Goal: Complete application form

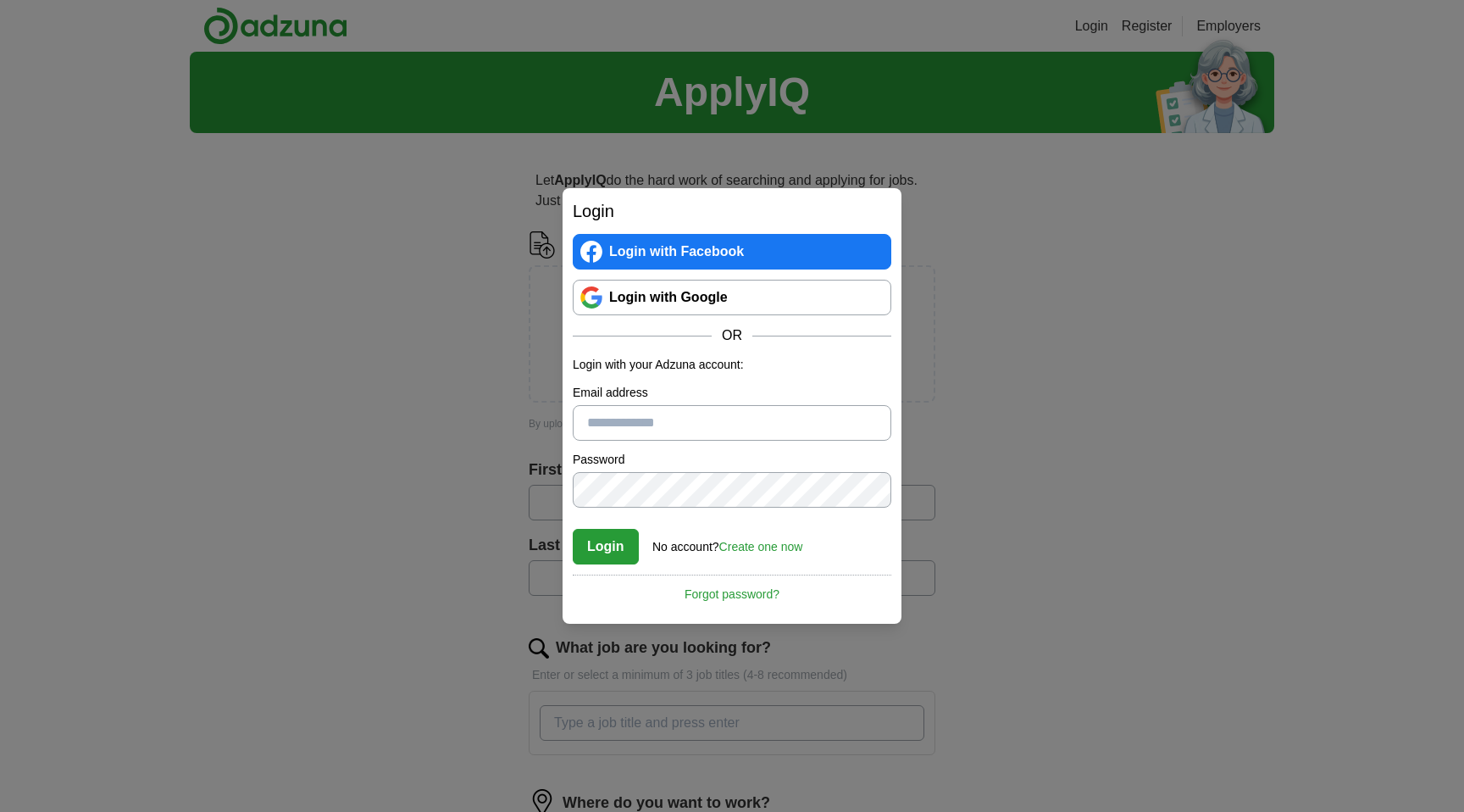
click at [731, 310] on link "Login with Google" at bounding box center [732, 297] width 318 height 36
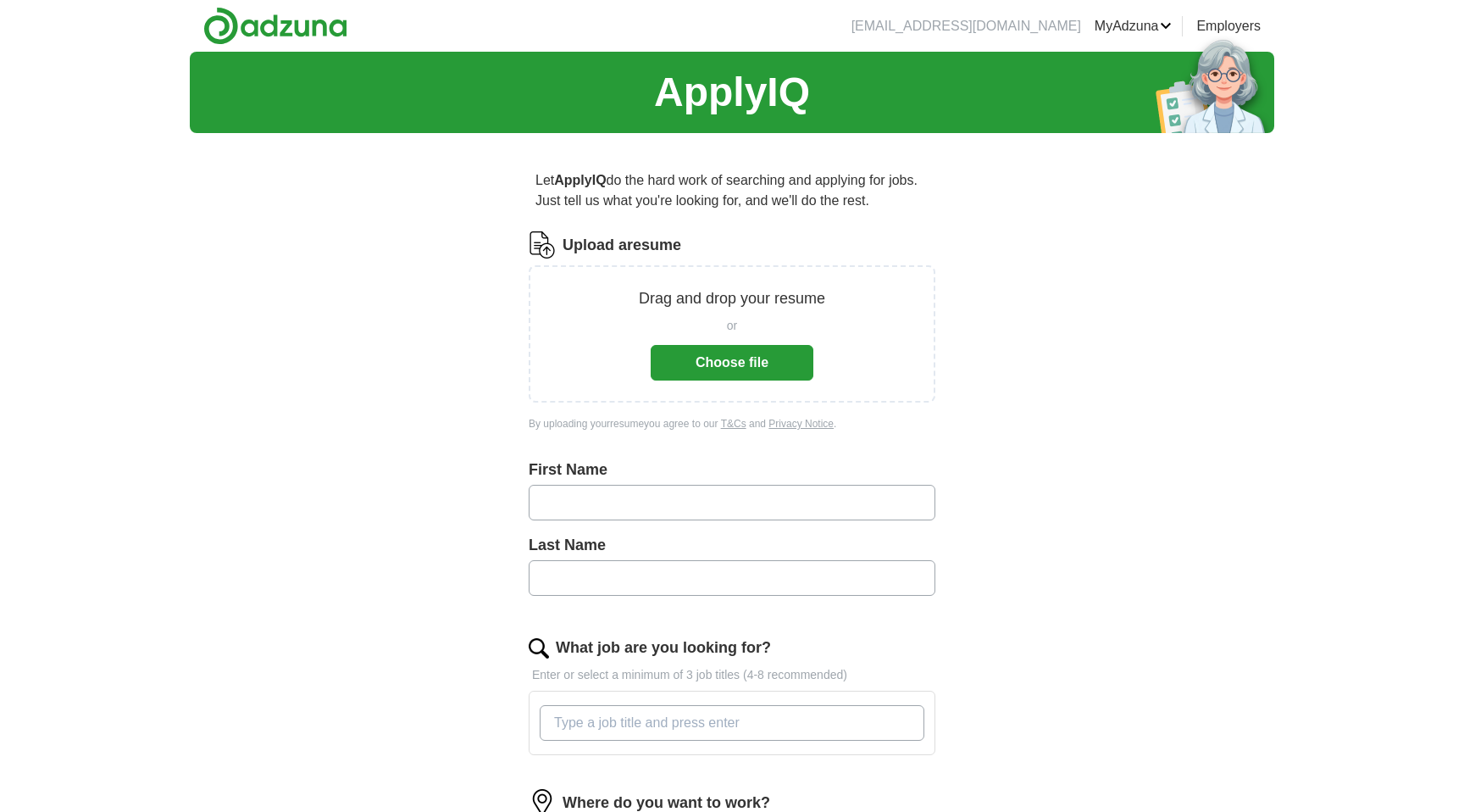
click at [700, 362] on button "Choose file" at bounding box center [732, 362] width 162 height 36
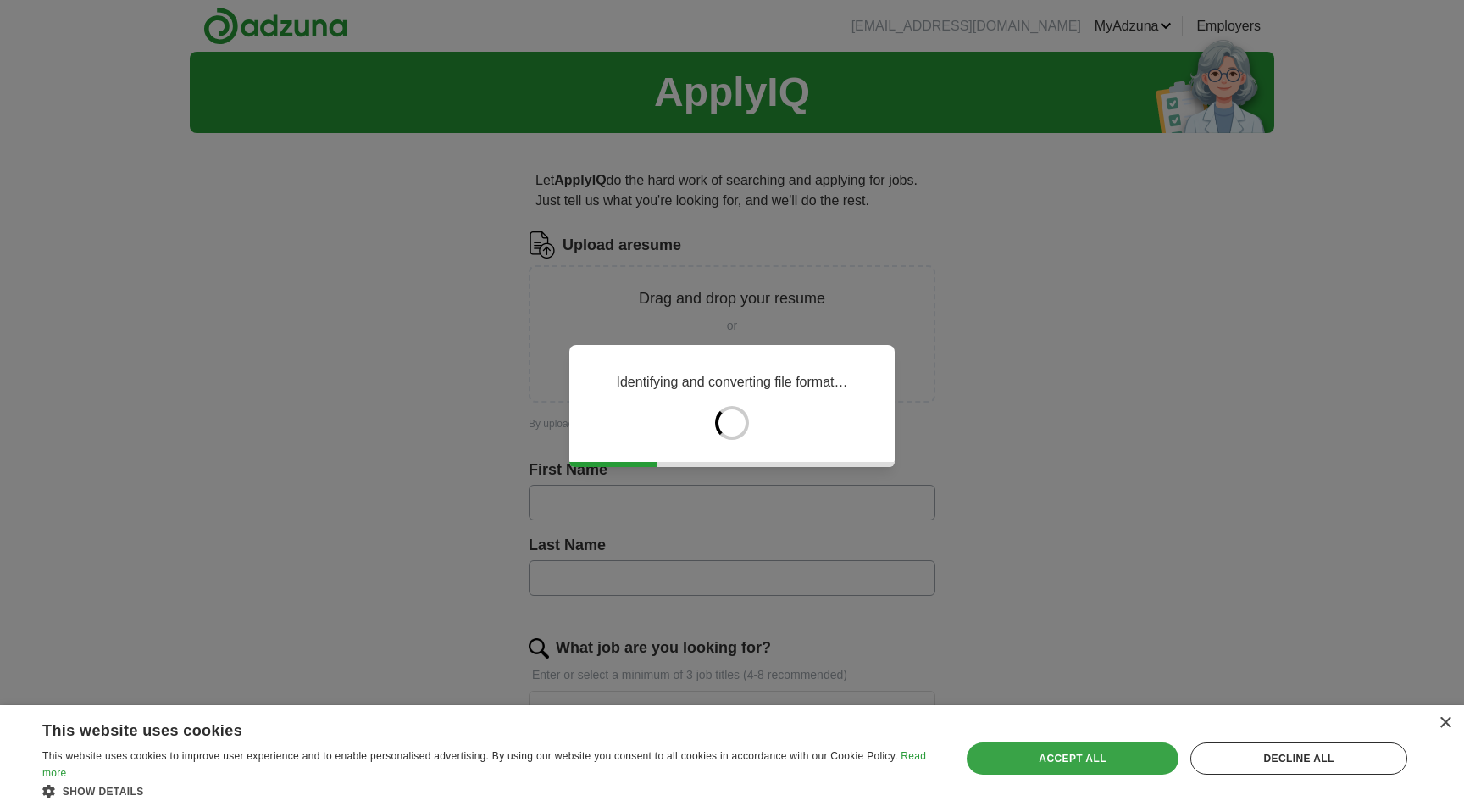
click at [1059, 768] on div "Accept all" at bounding box center [1073, 757] width 212 height 32
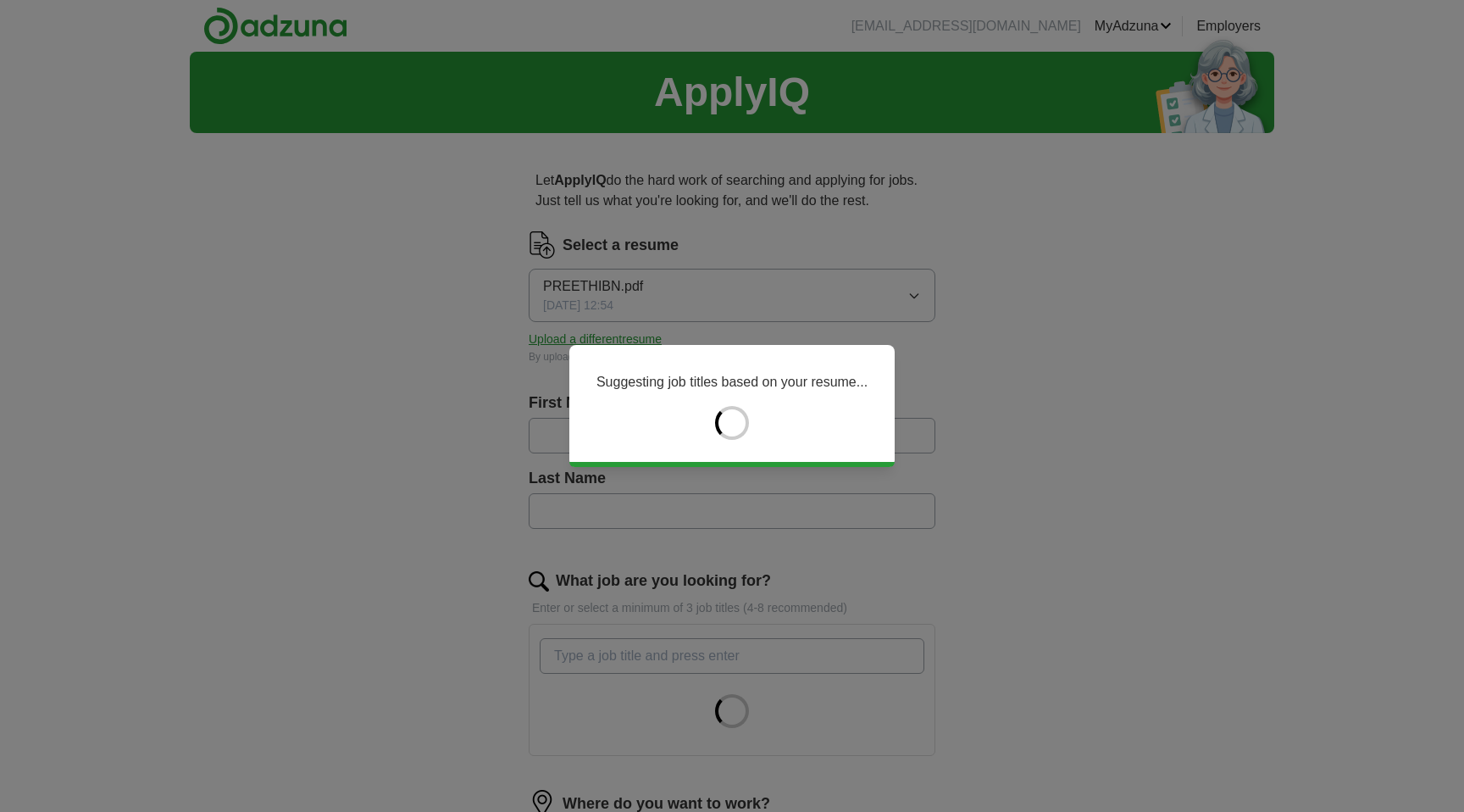
type input "*******"
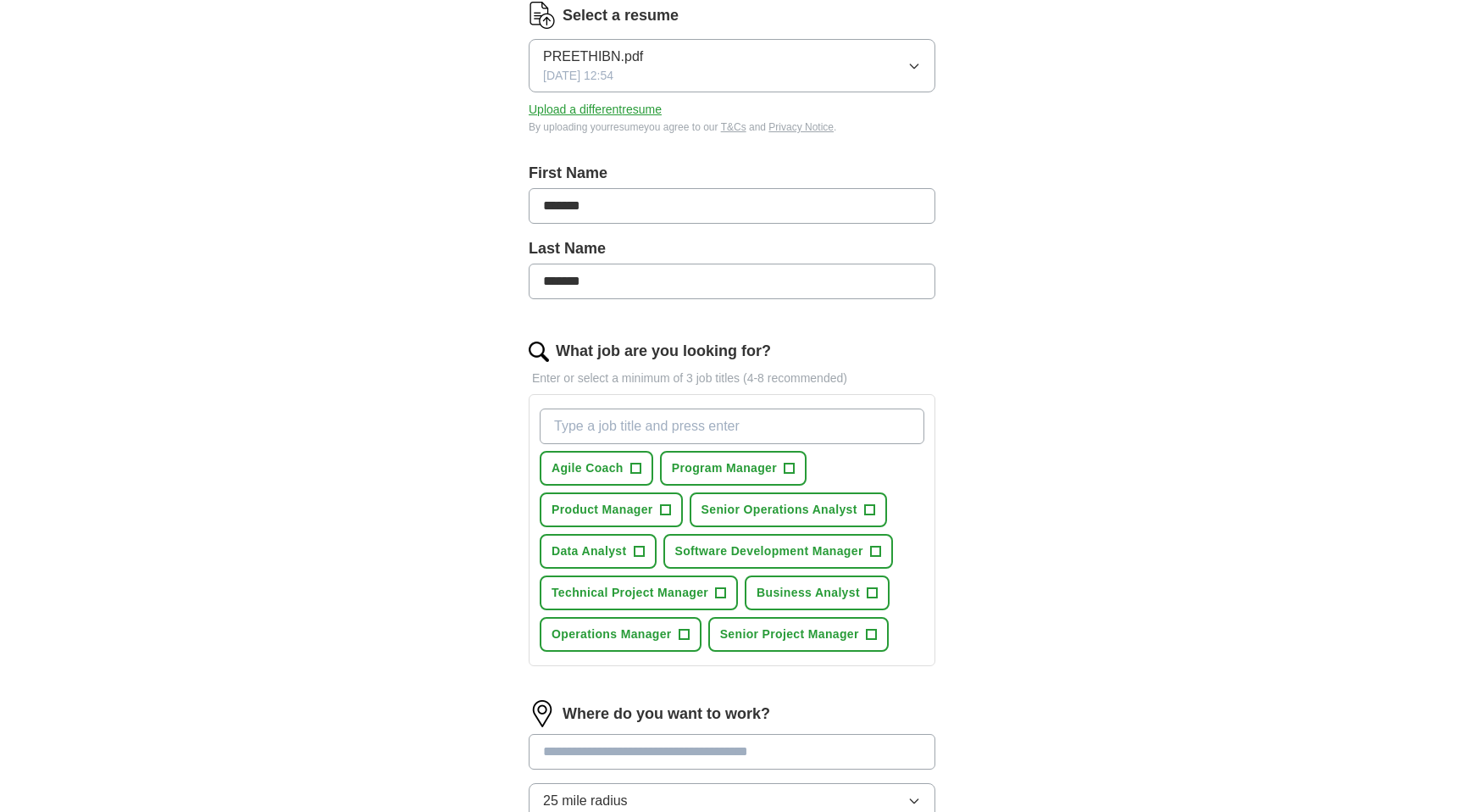
scroll to position [258, 0]
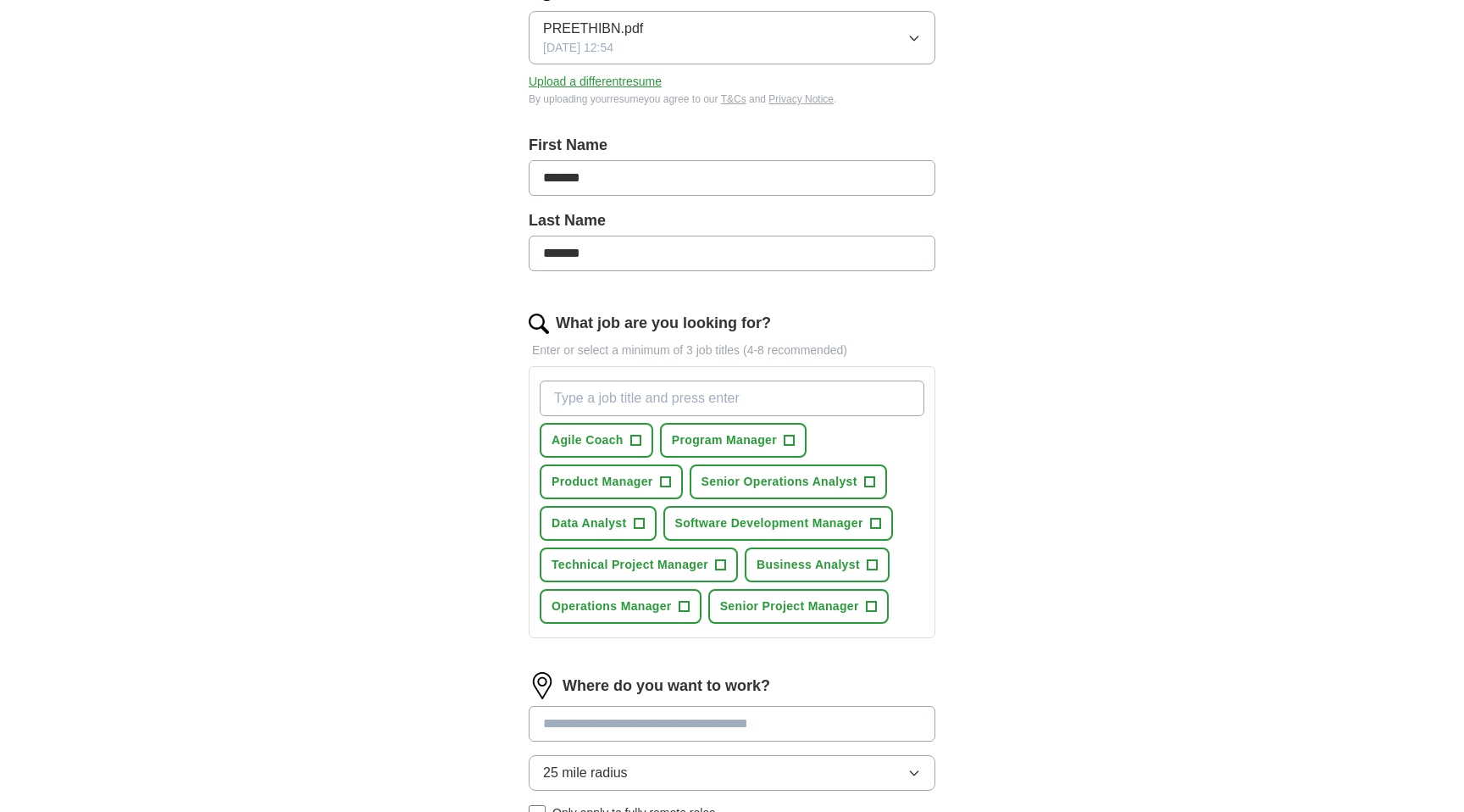
click at [537, 253] on input "*******" at bounding box center [732, 252] width 407 height 36
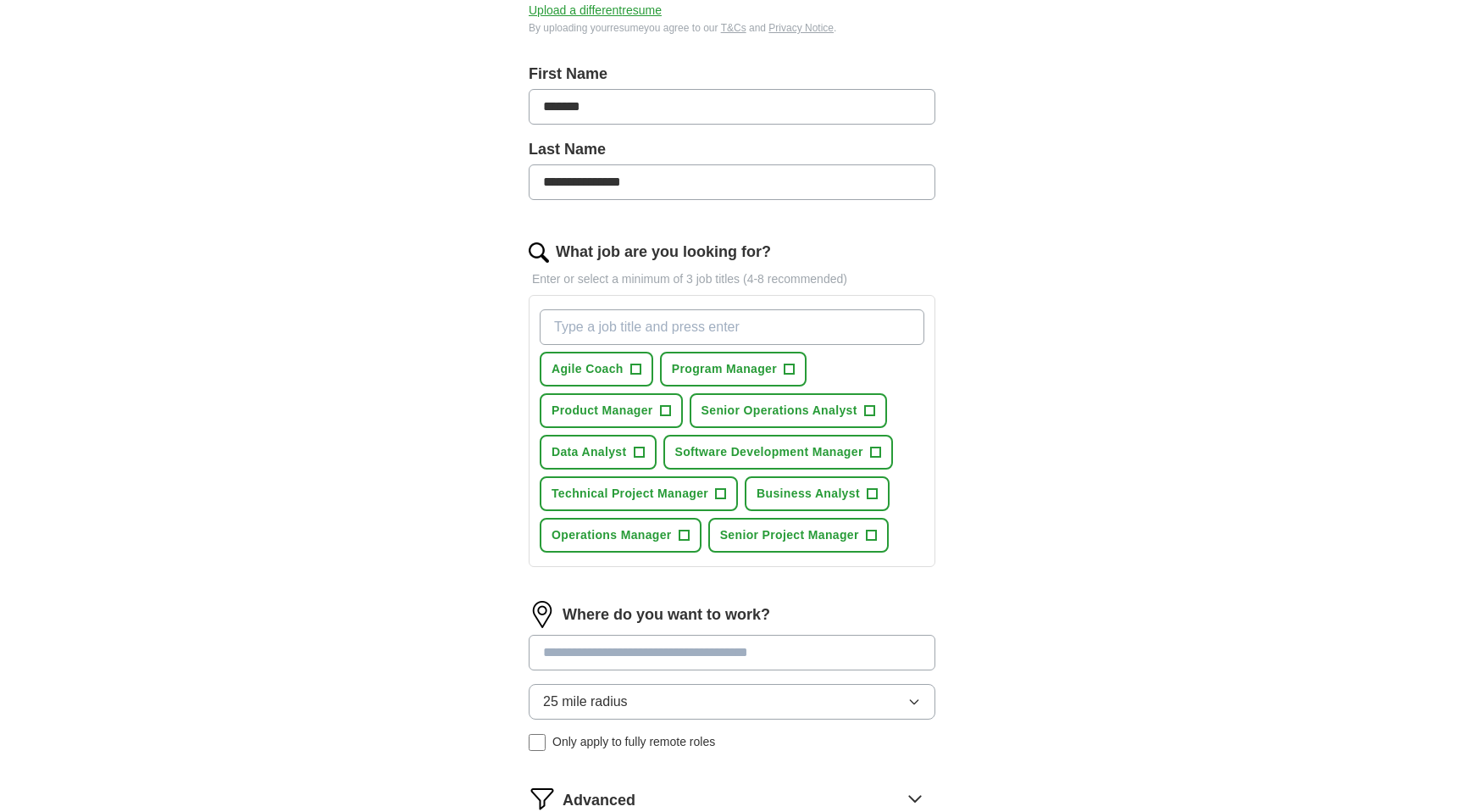
scroll to position [335, 0]
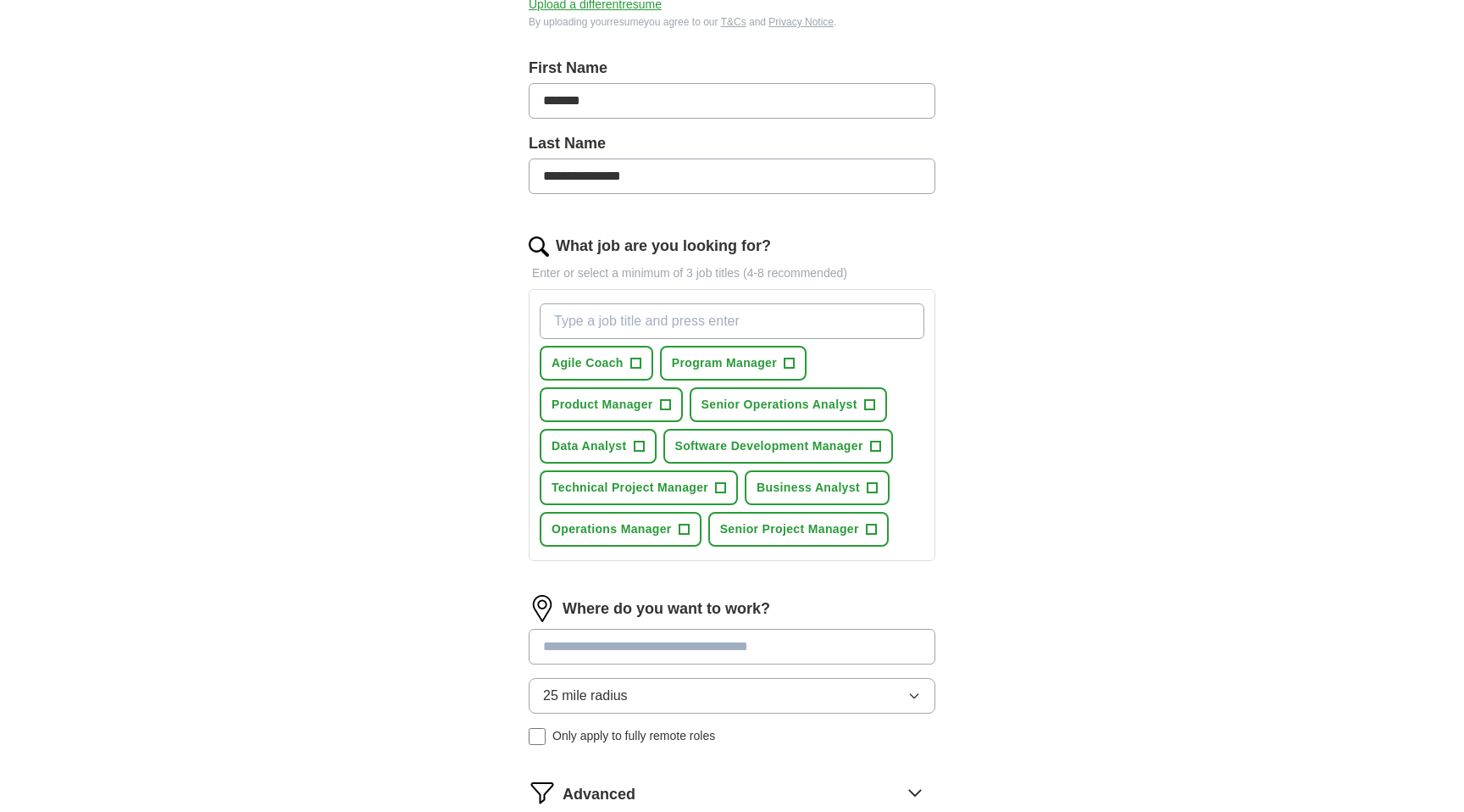
type input "**********"
click at [721, 493] on span "+" at bounding box center [721, 488] width 10 height 14
click at [775, 364] on span "Program Manager" at bounding box center [724, 363] width 105 height 18
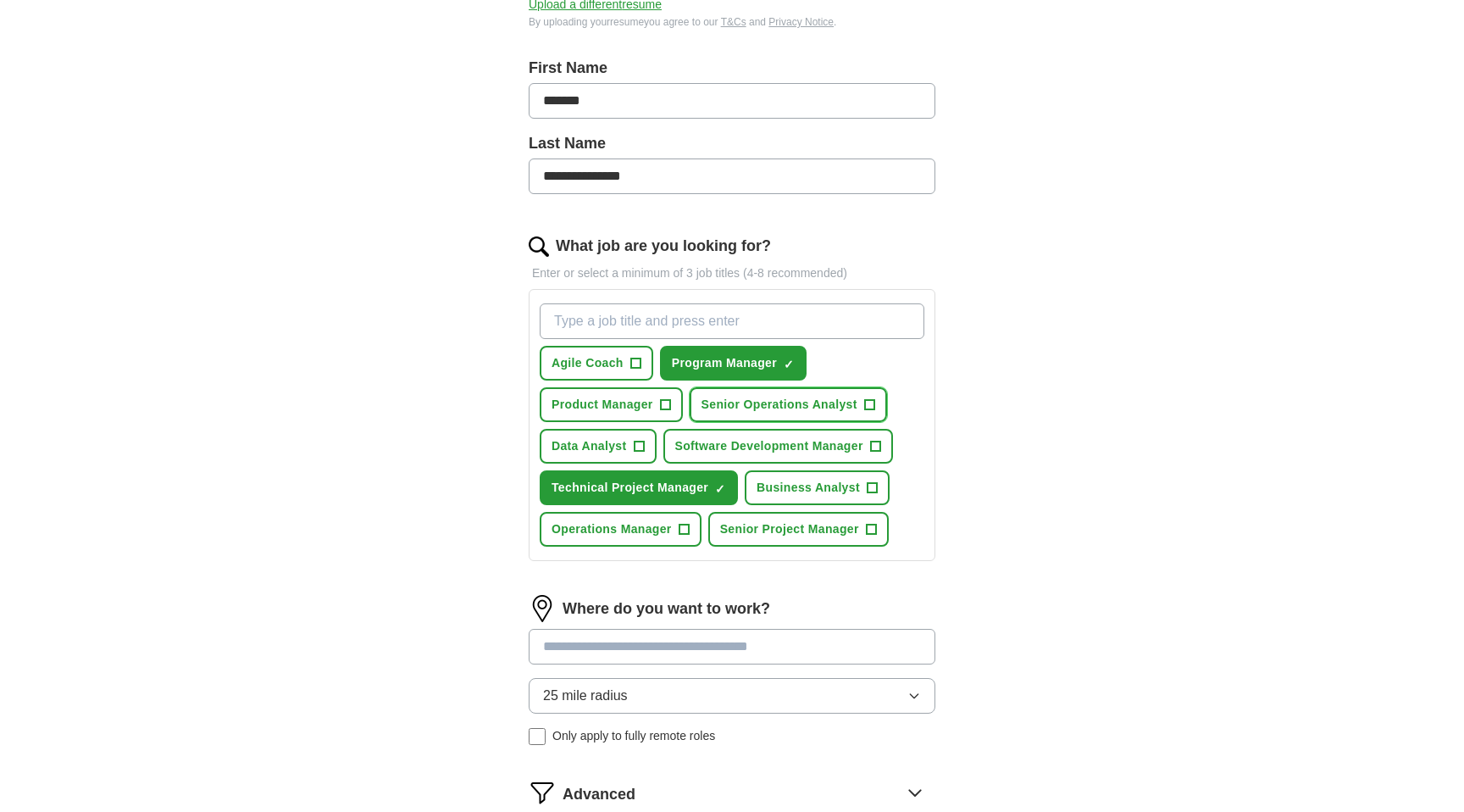
click at [816, 403] on span "Senior Operations Analyst" at bounding box center [780, 404] width 156 height 18
click at [804, 530] on span "Senior Project Manager" at bounding box center [790, 529] width 139 height 18
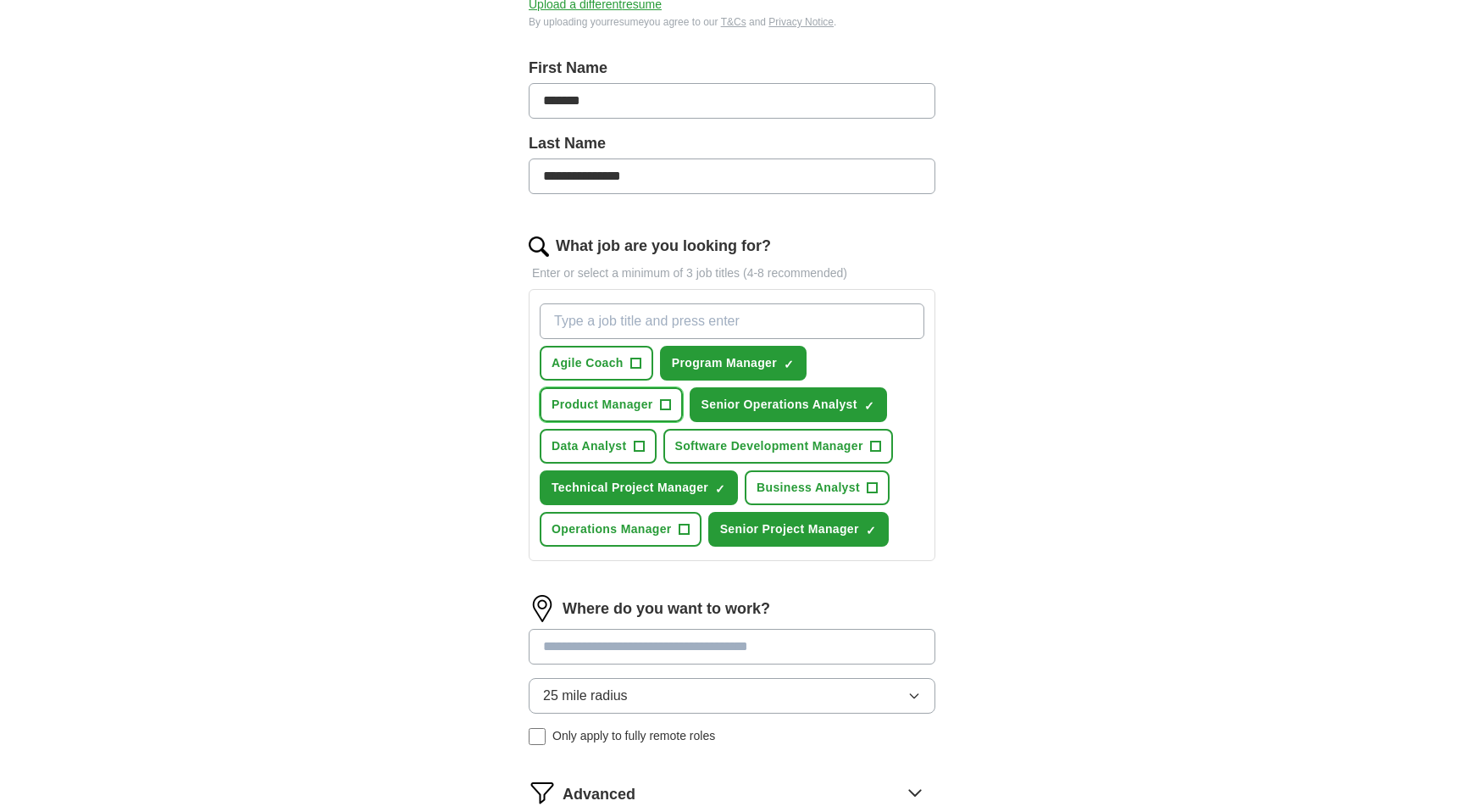
click at [653, 409] on span "Product Manager" at bounding box center [602, 404] width 102 height 18
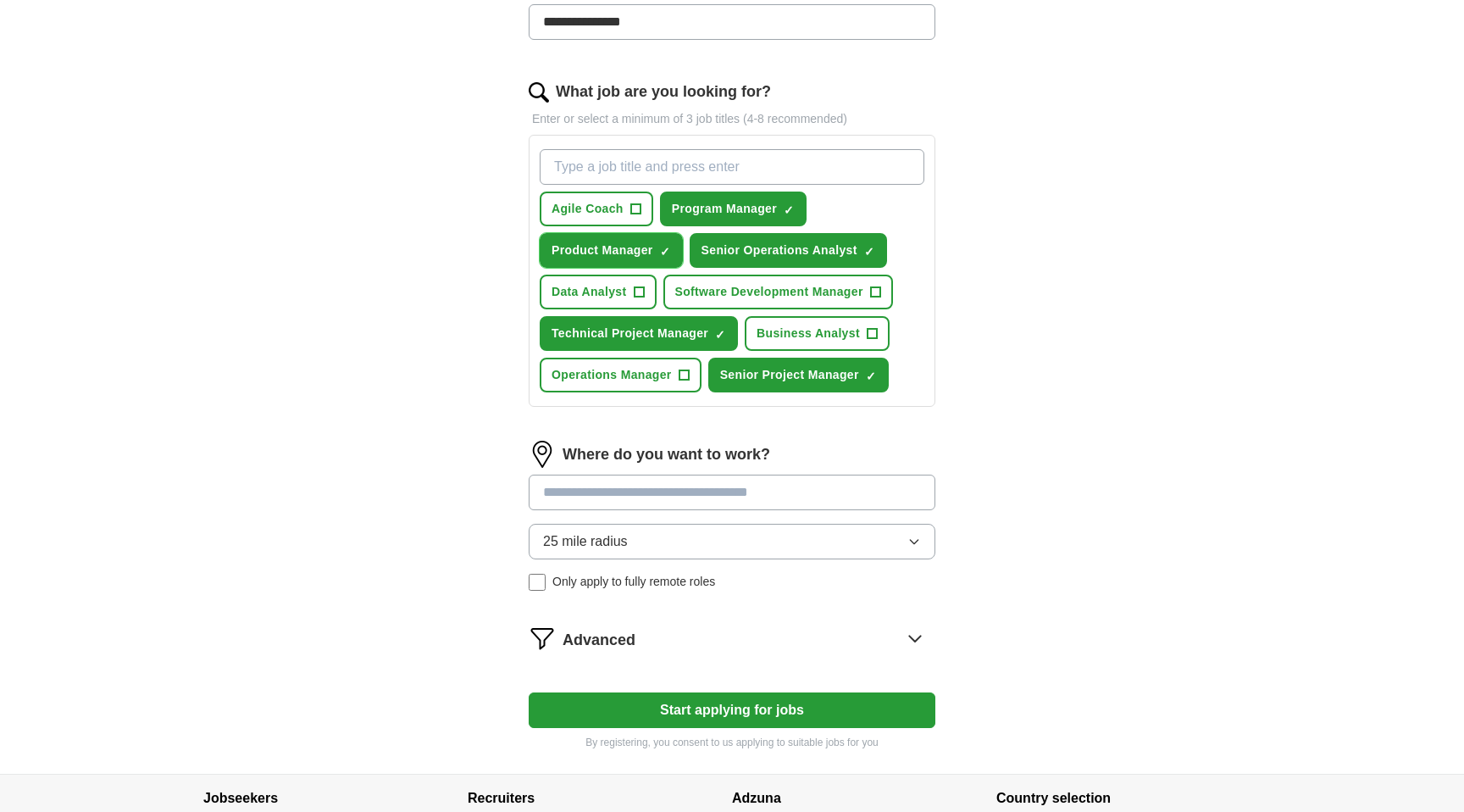
scroll to position [569, 0]
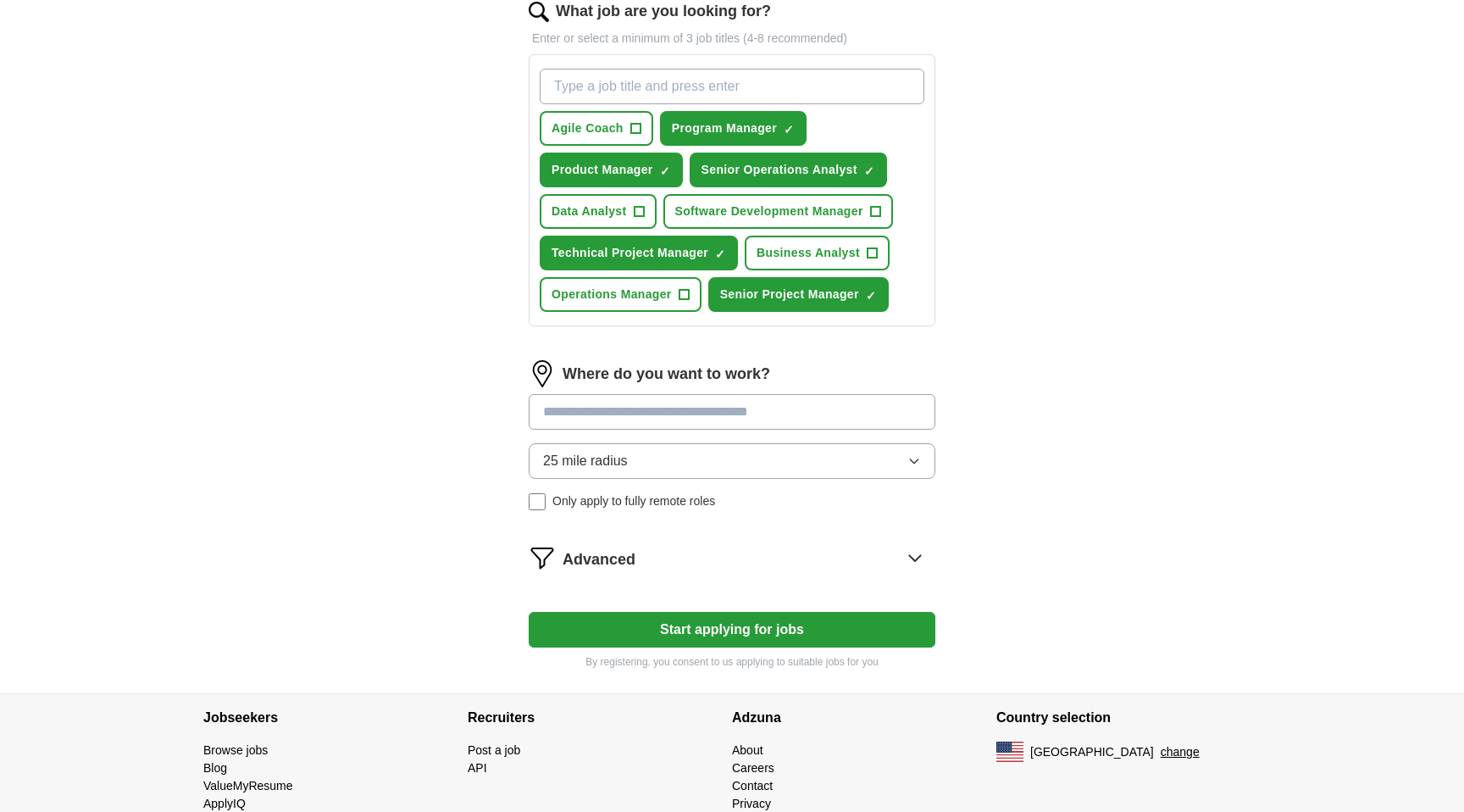
click at [736, 405] on input at bounding box center [732, 411] width 407 height 36
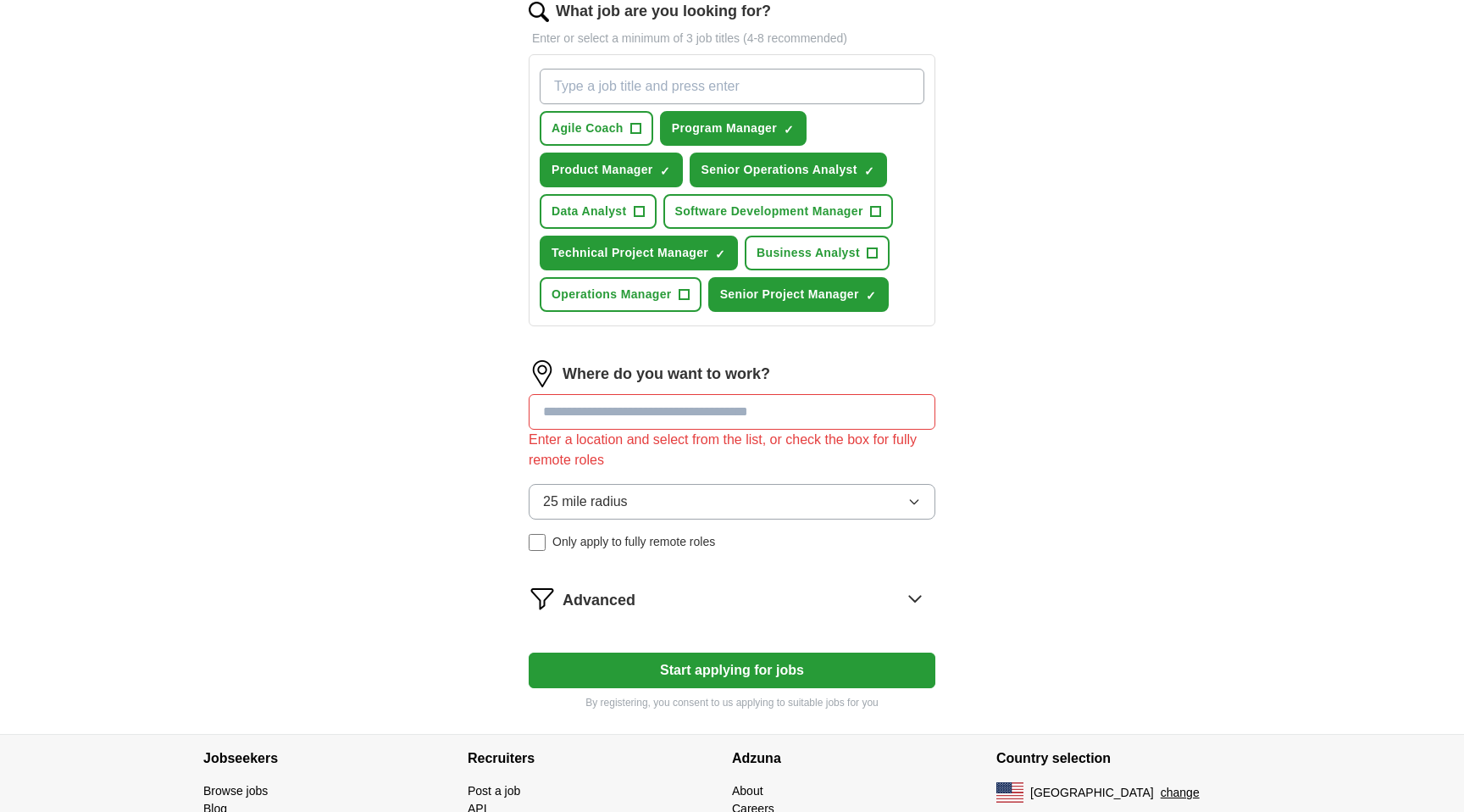
click at [633, 506] on div "25 mile radius Only apply to fully remote roles" at bounding box center [732, 517] width 407 height 67
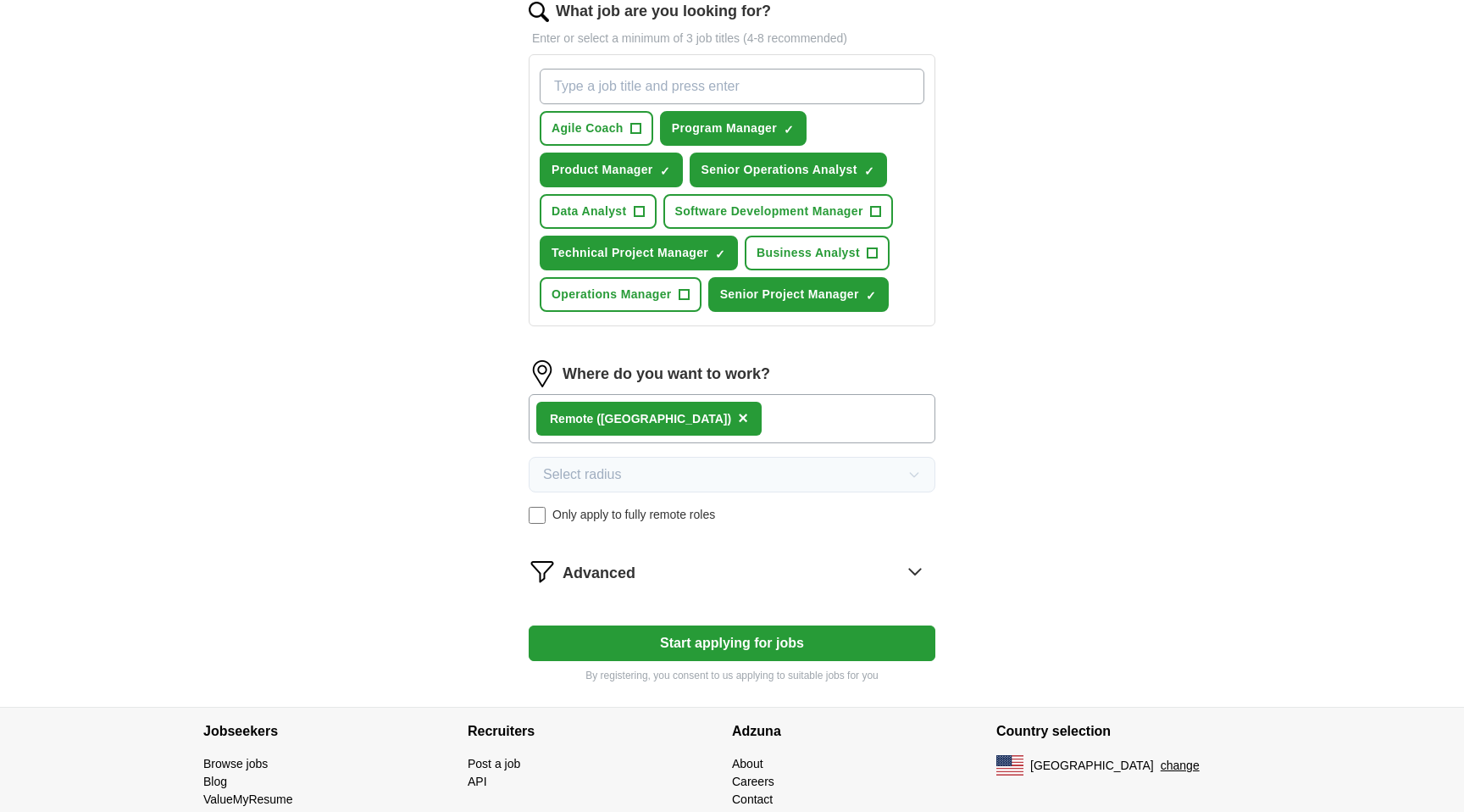
scroll to position [635, 0]
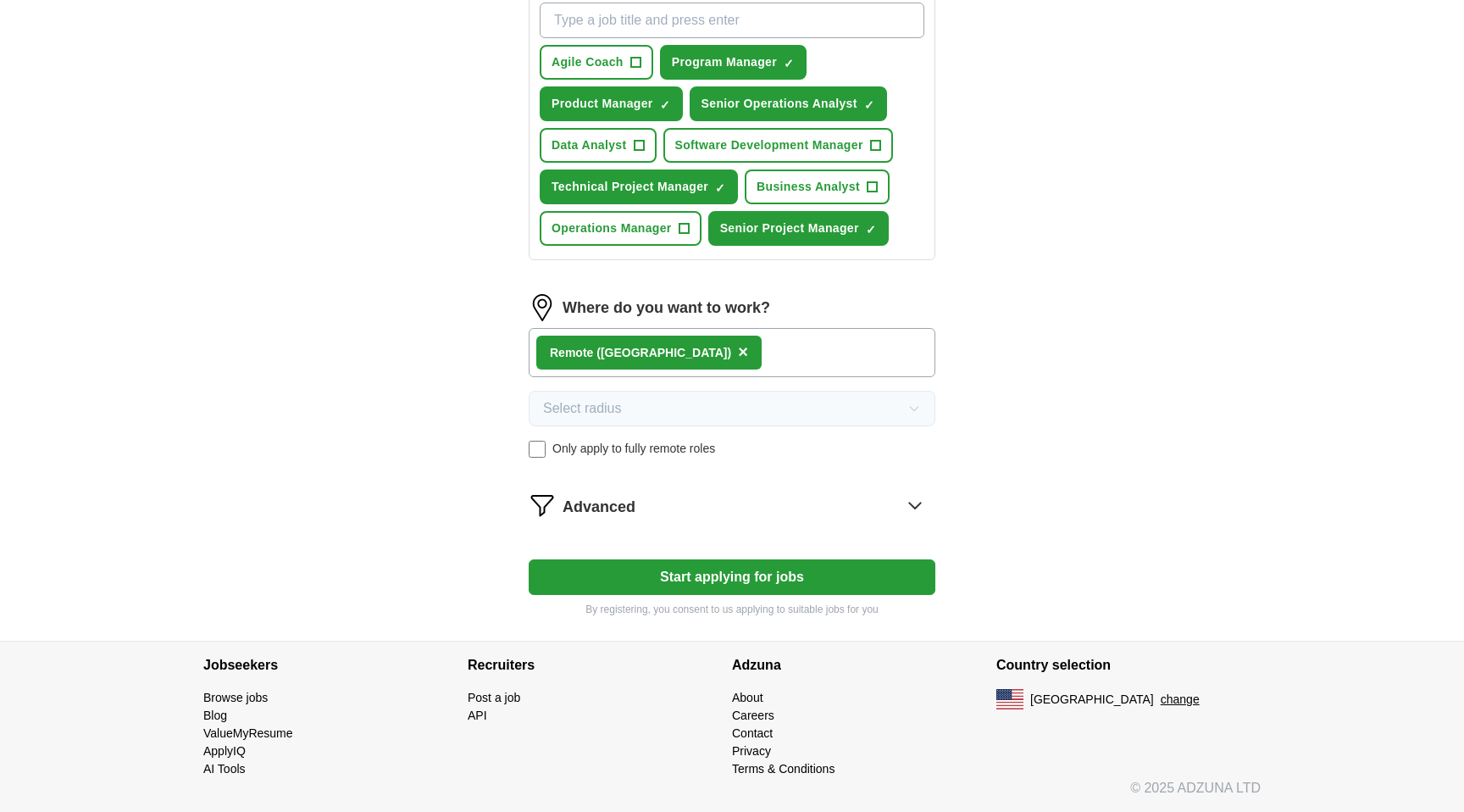
click at [762, 574] on button "Start applying for jobs" at bounding box center [732, 577] width 407 height 36
select select "**"
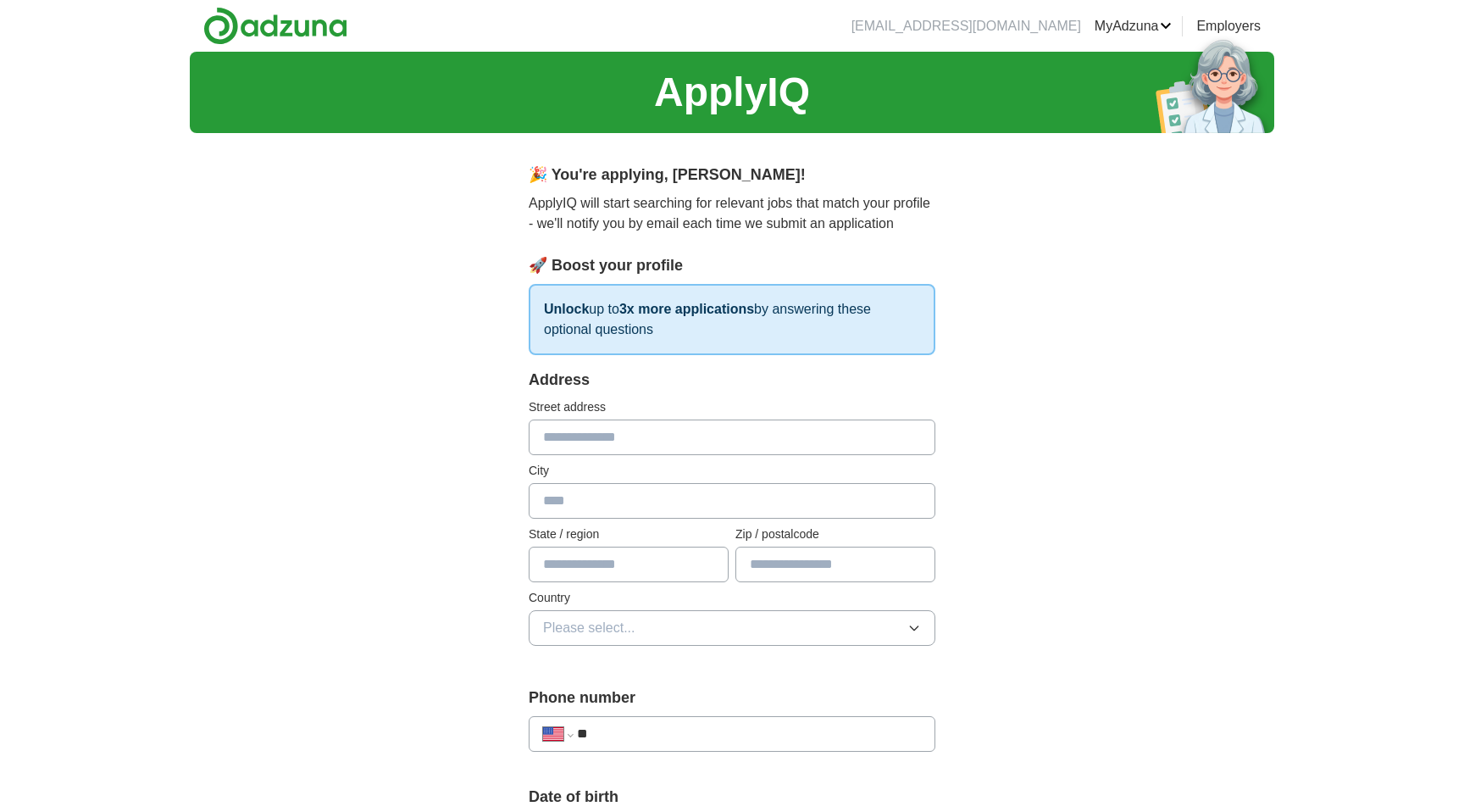
scroll to position [45, 0]
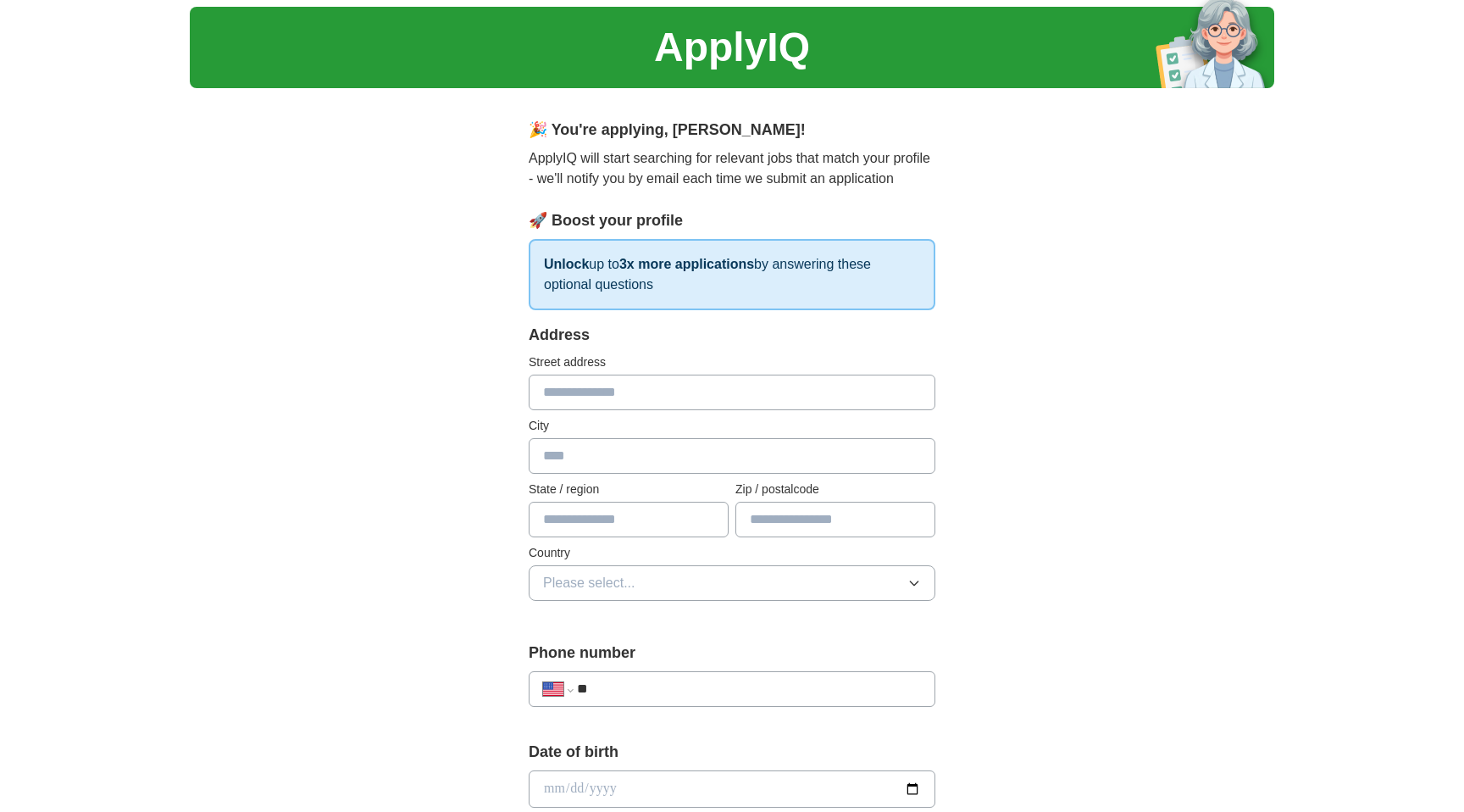
click at [652, 388] on input "text" at bounding box center [732, 392] width 407 height 36
type input "*"
type input "*****"
type input "**"
type input "*****"
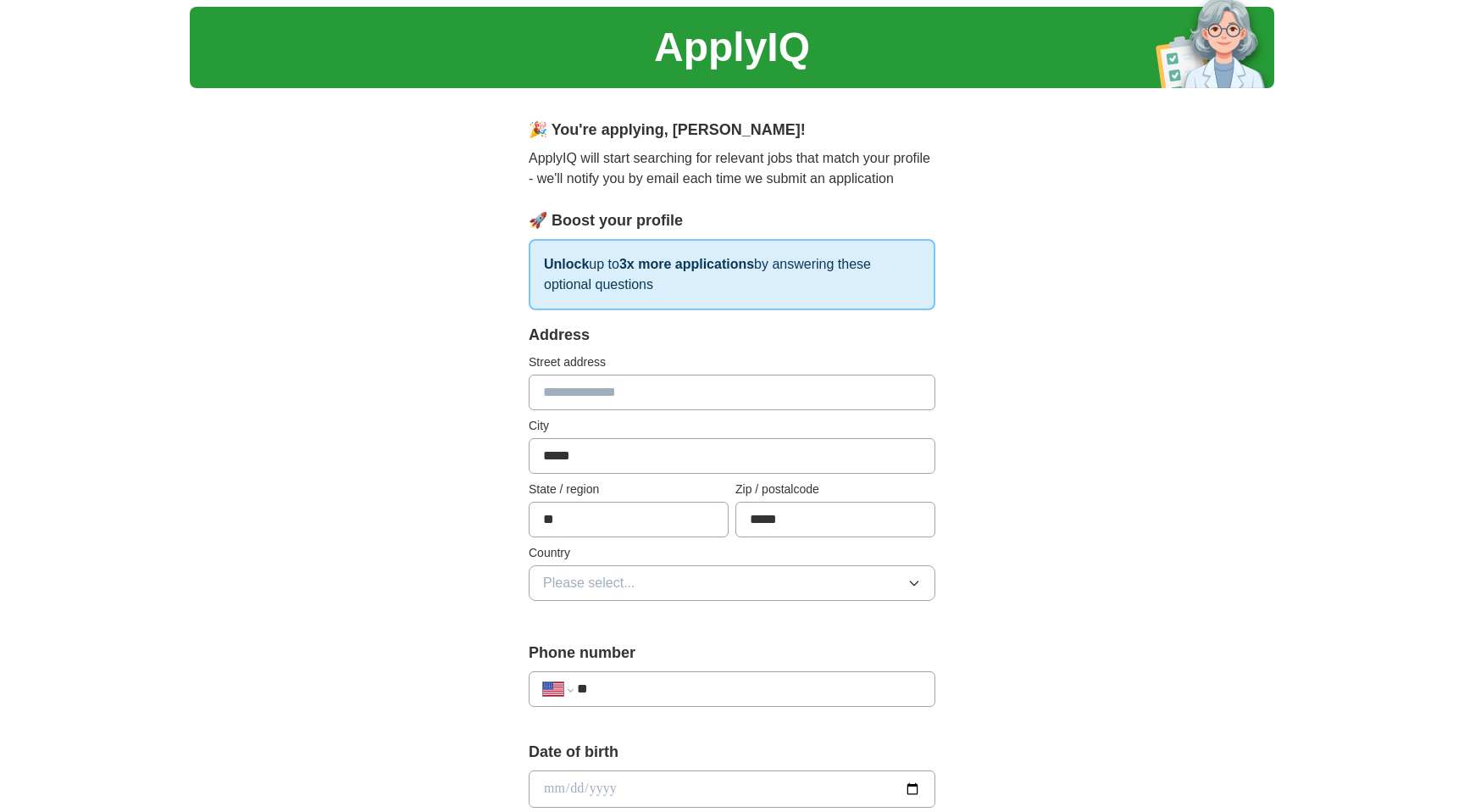
click at [691, 589] on button "Please select..." at bounding box center [732, 582] width 407 height 36
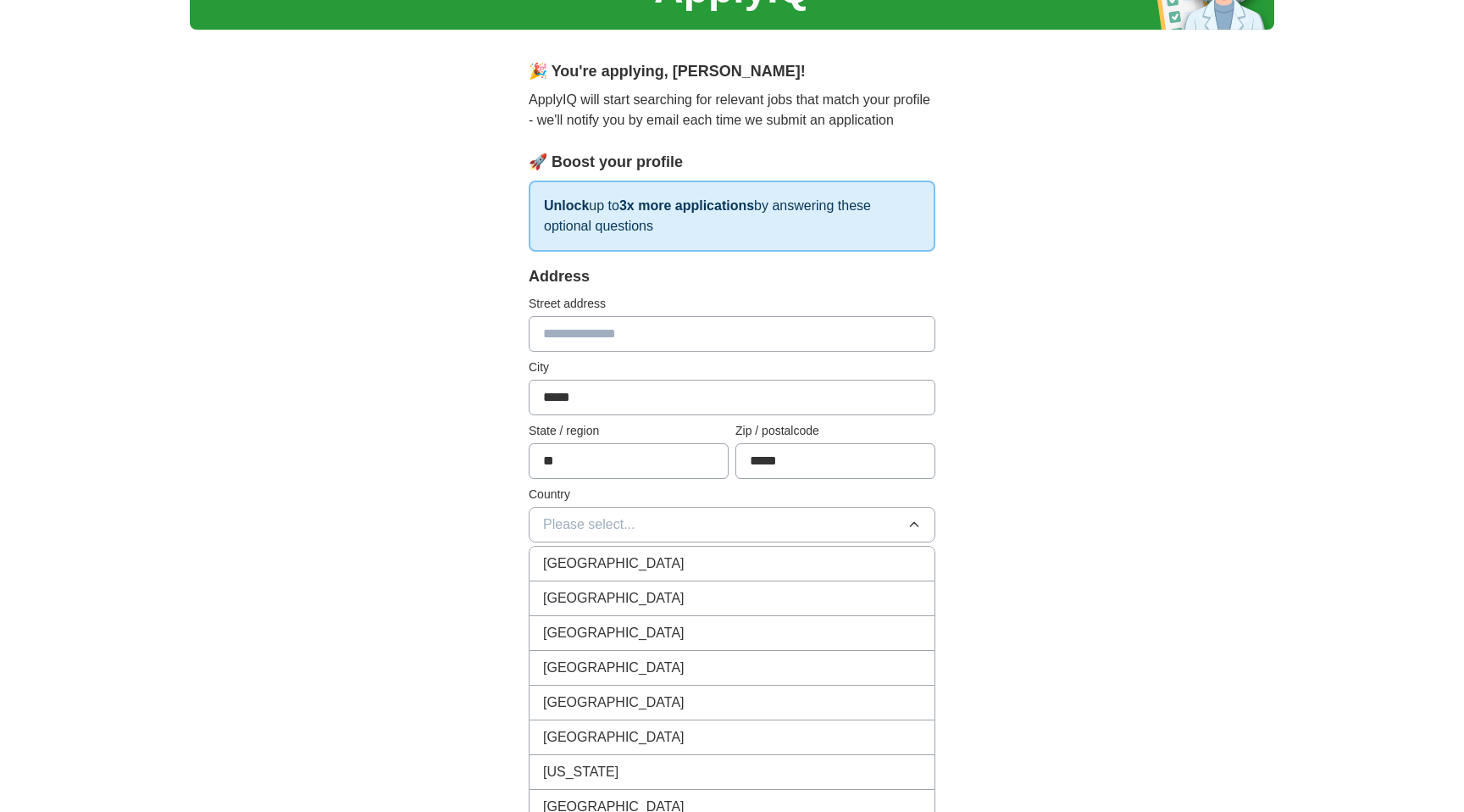
scroll to position [139, 0]
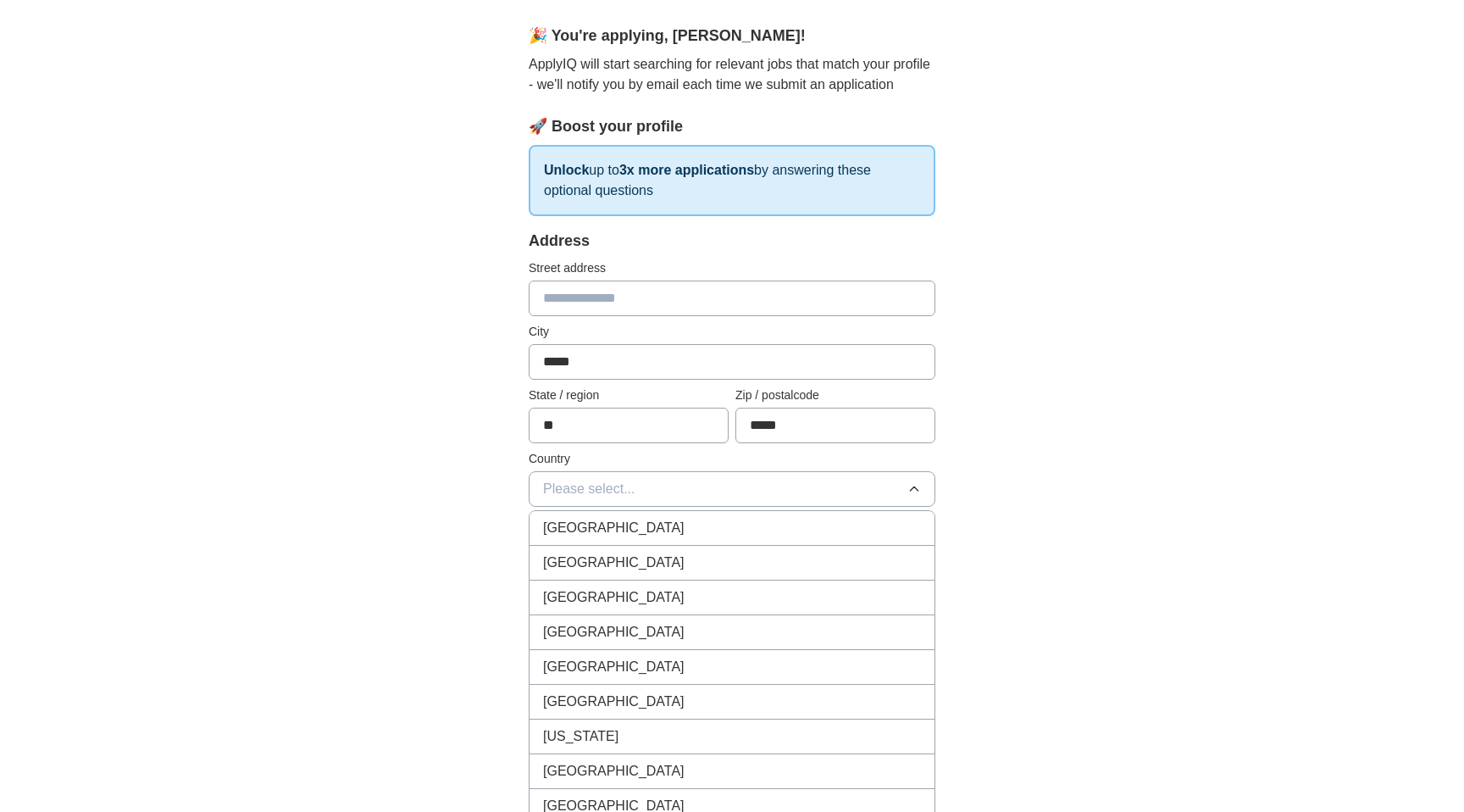
click at [668, 557] on div "United States" at bounding box center [732, 562] width 378 height 20
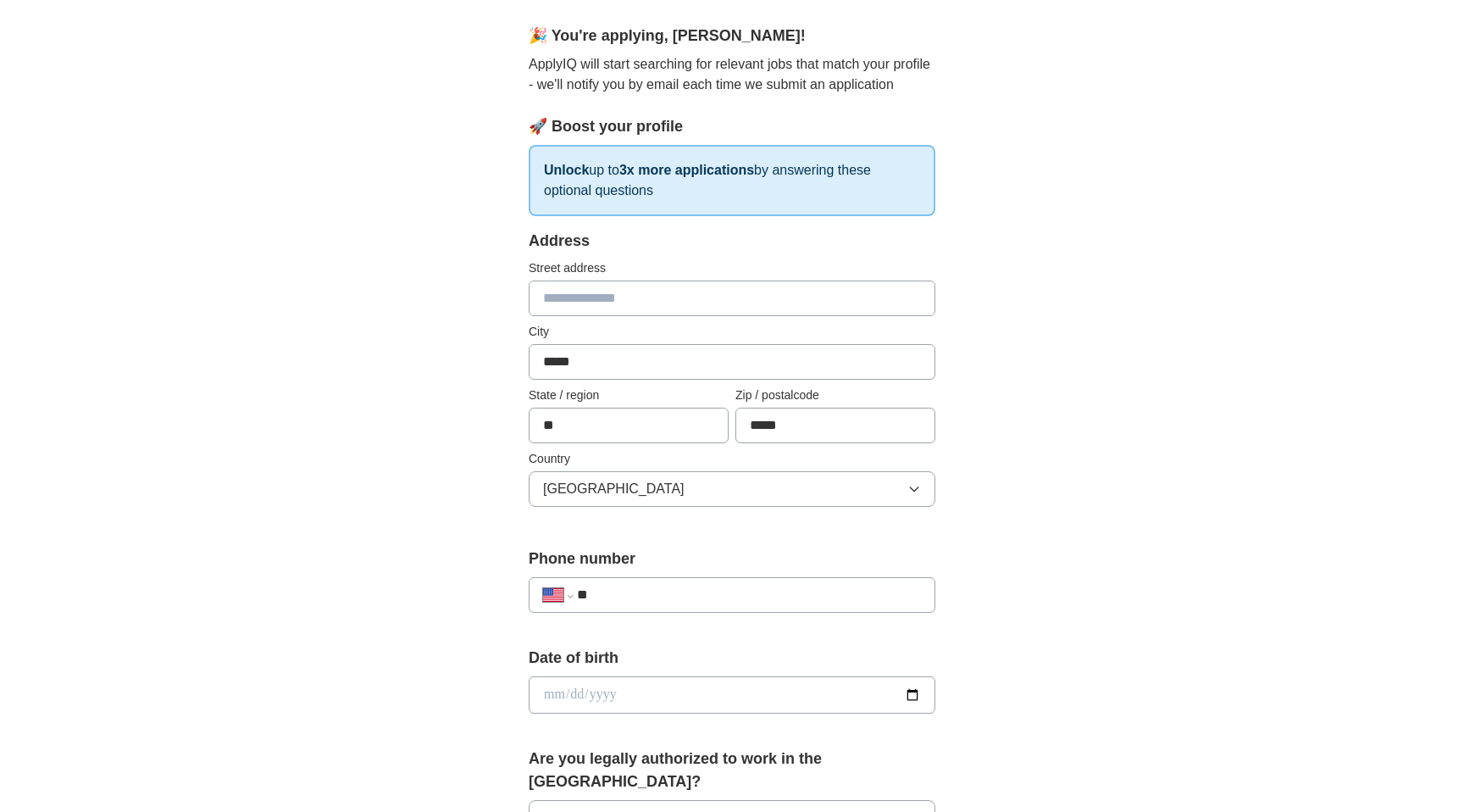
click at [660, 599] on input "**" at bounding box center [749, 594] width 344 height 20
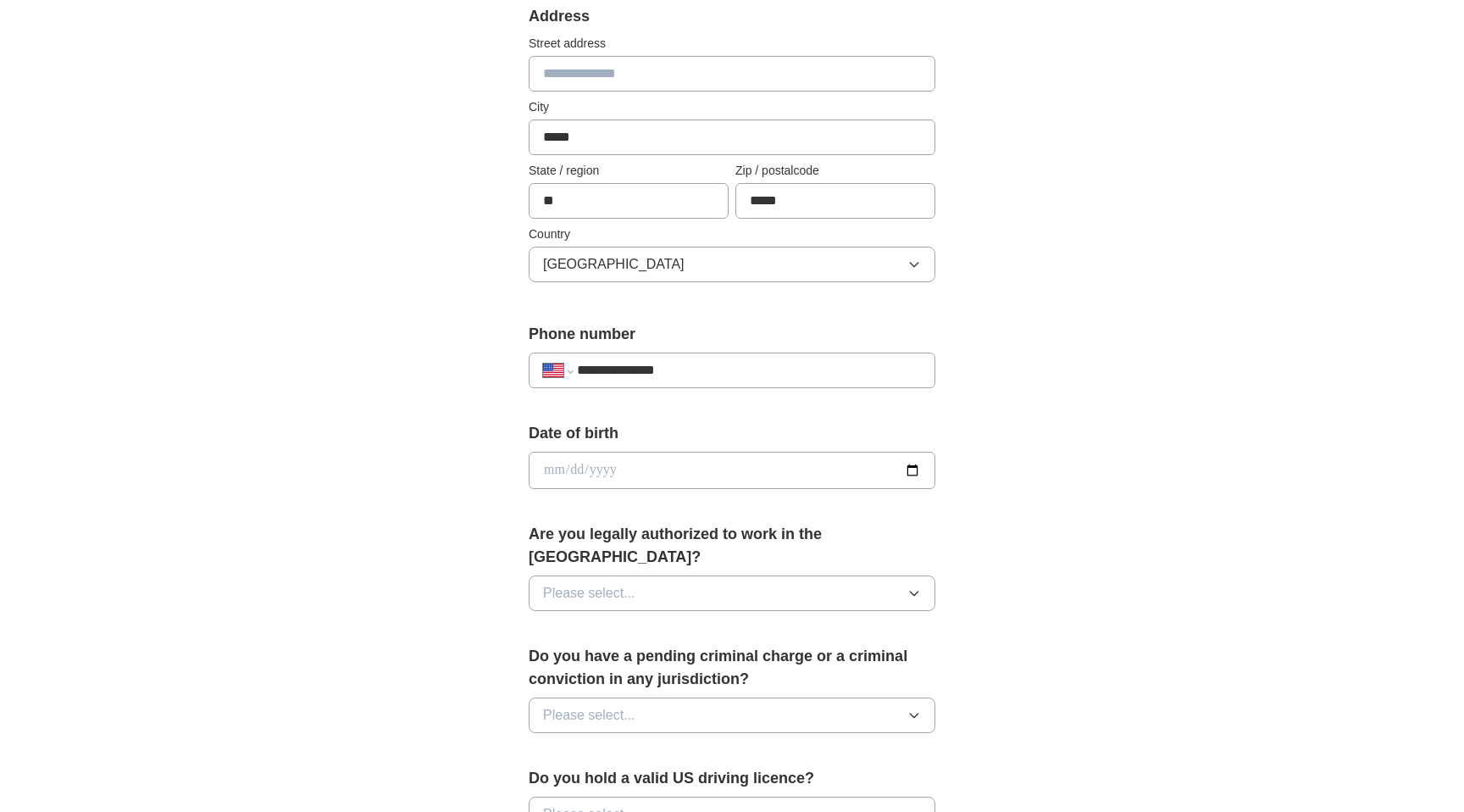
scroll to position [476, 0]
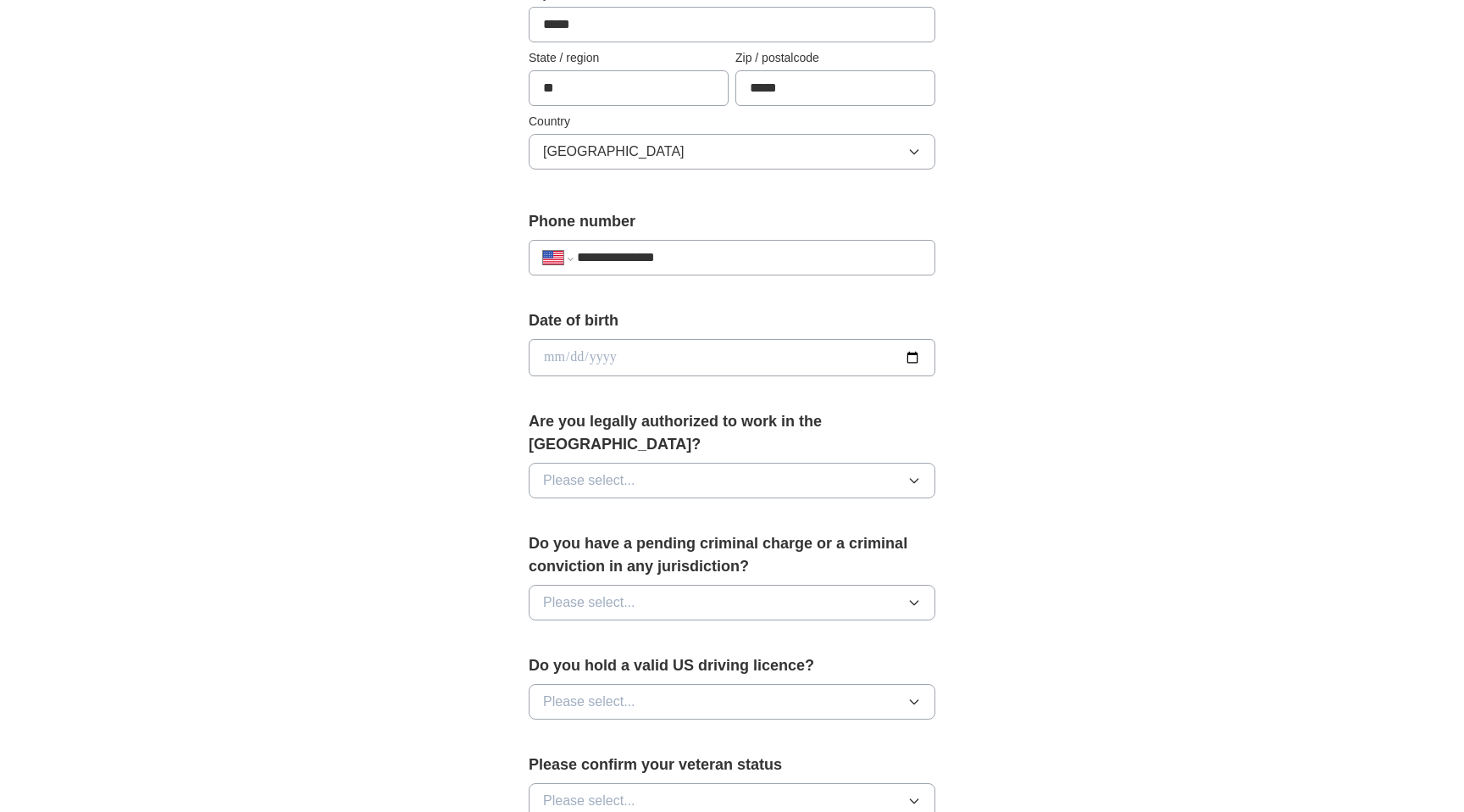
type input "**********"
click at [546, 355] on input "date" at bounding box center [732, 357] width 407 height 37
click at [552, 354] on input "date" at bounding box center [732, 357] width 407 height 37
click at [547, 362] on input "date" at bounding box center [732, 357] width 407 height 37
click at [555, 356] on input "date" at bounding box center [732, 357] width 407 height 37
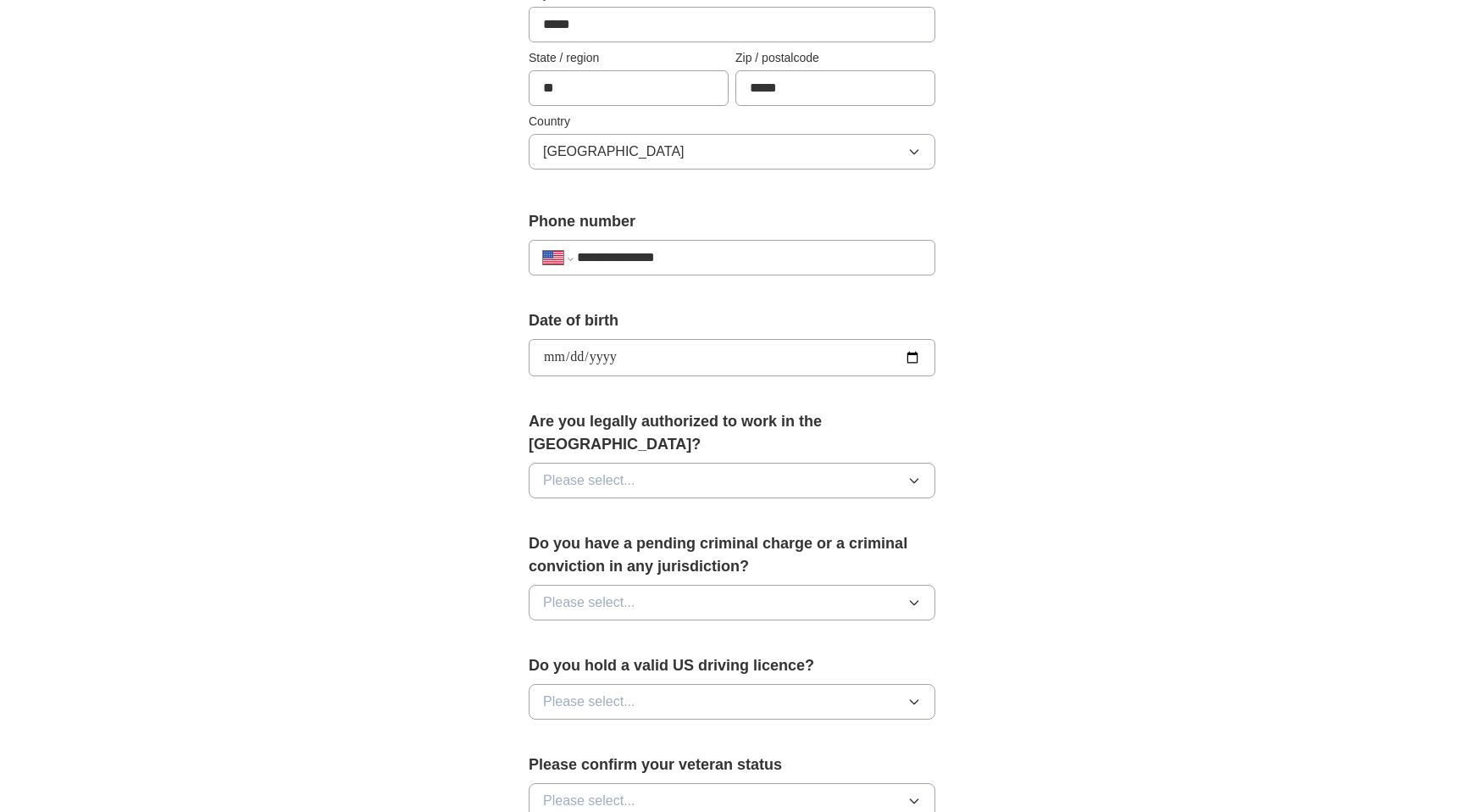
type input "**********"
click at [632, 470] on span "Please select..." at bounding box center [589, 480] width 92 height 20
click at [617, 509] on div "Yes" at bounding box center [732, 519] width 378 height 20
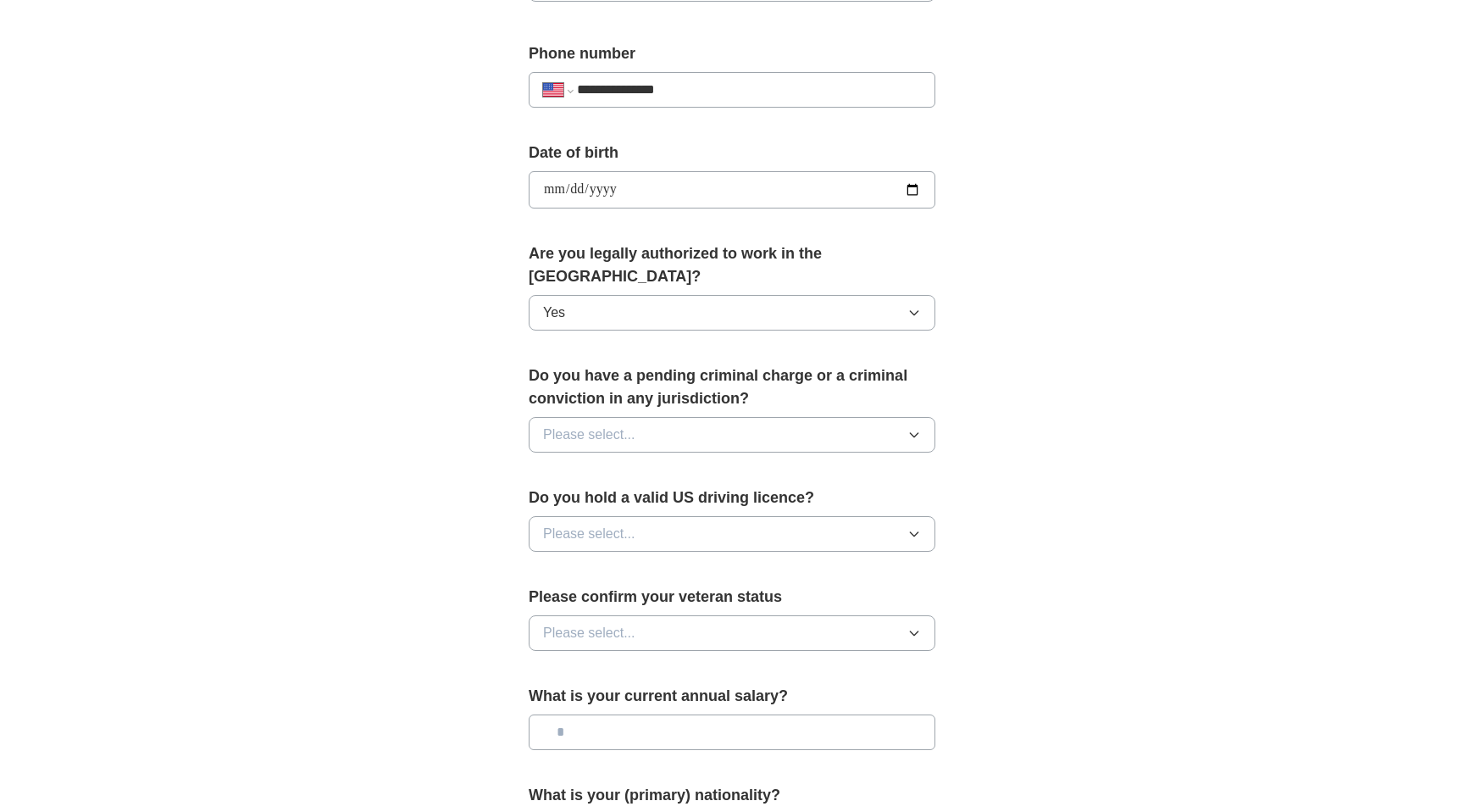
scroll to position [665, 0]
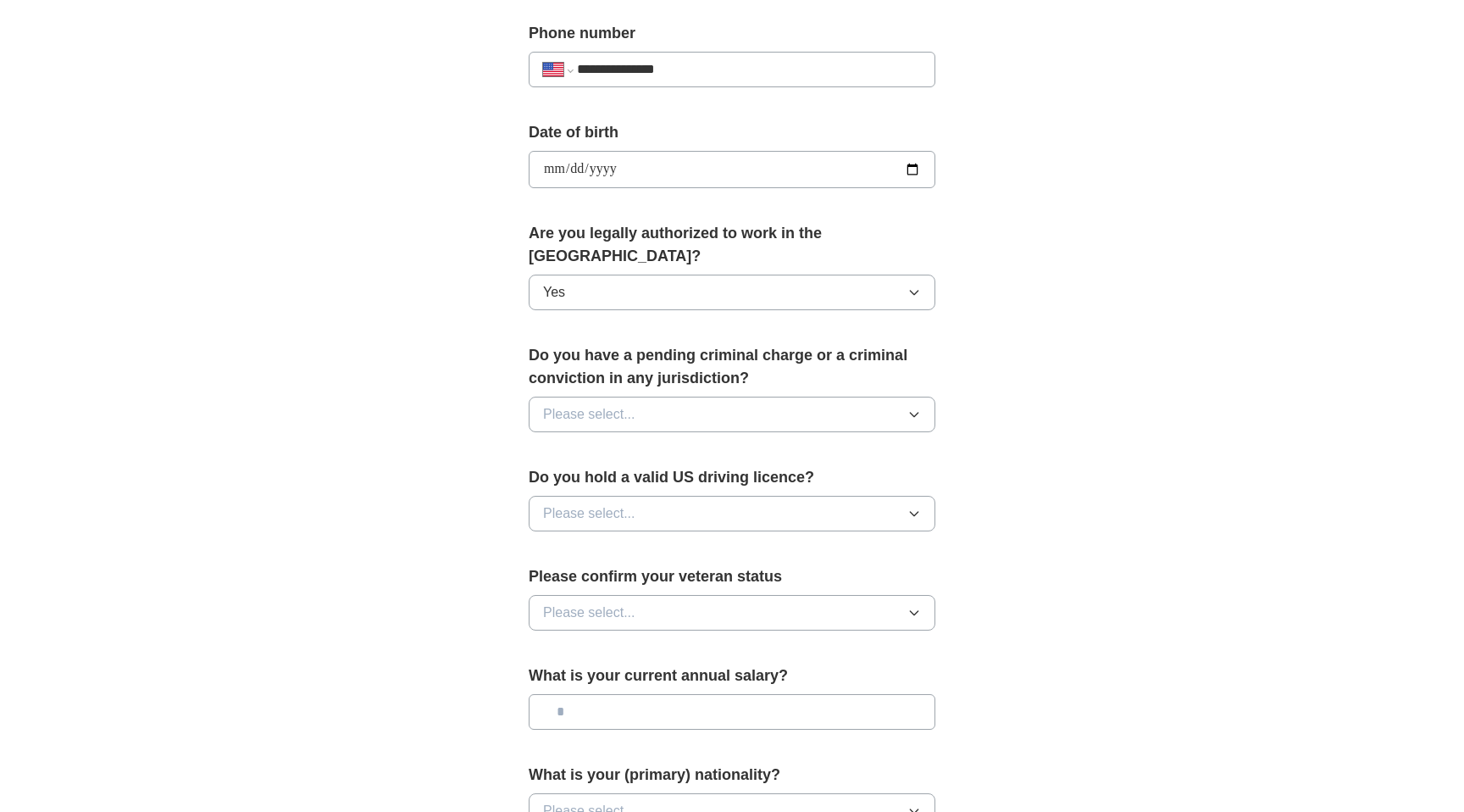
click at [681, 403] on button "Please select..." at bounding box center [732, 414] width 407 height 36
click at [666, 476] on li "No" at bounding box center [732, 488] width 405 height 35
click at [687, 495] on button "Please select..." at bounding box center [732, 513] width 407 height 36
click at [679, 542] on div "Yes" at bounding box center [732, 552] width 378 height 20
click at [677, 595] on button "Please select..." at bounding box center [732, 612] width 407 height 36
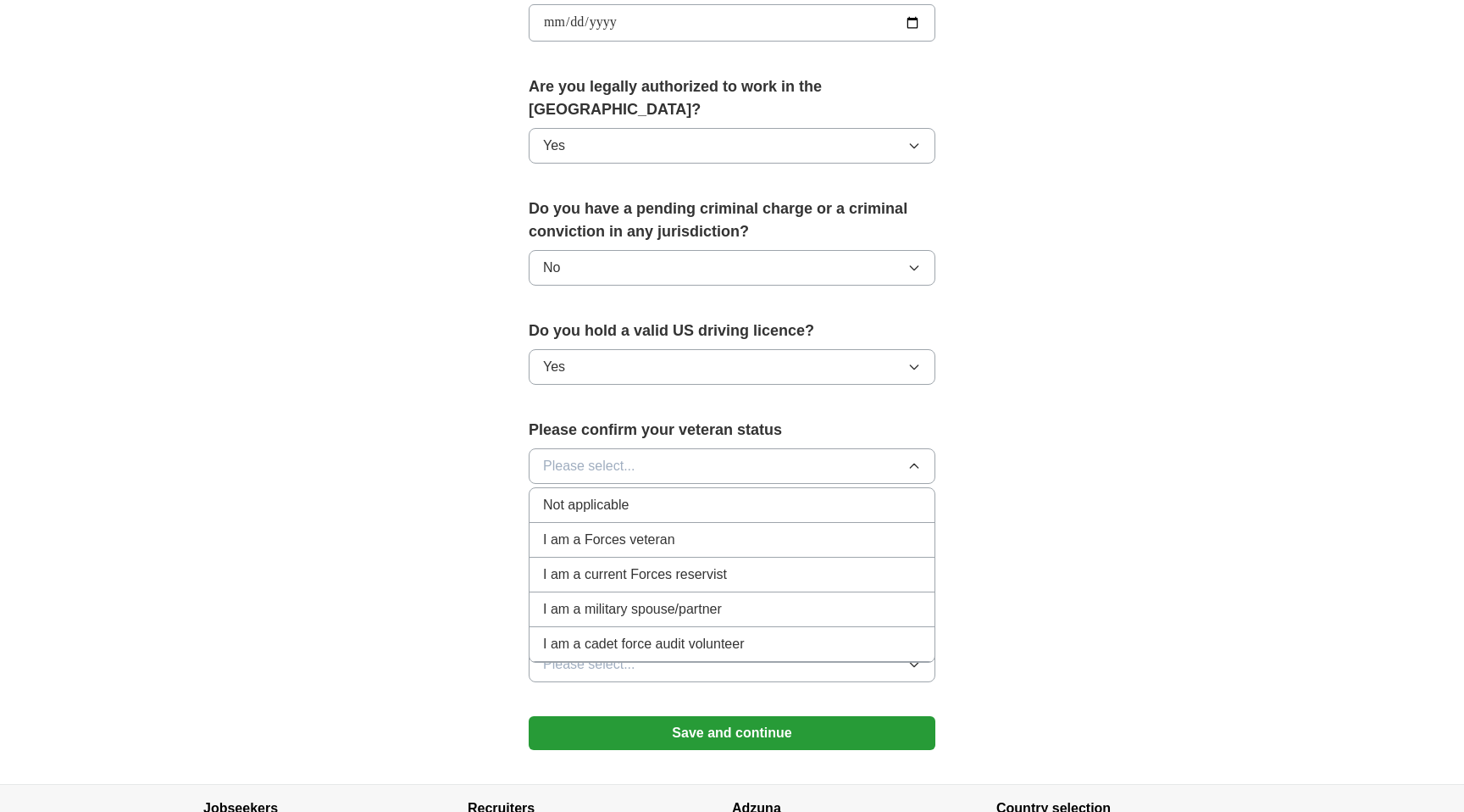
scroll to position [816, 0]
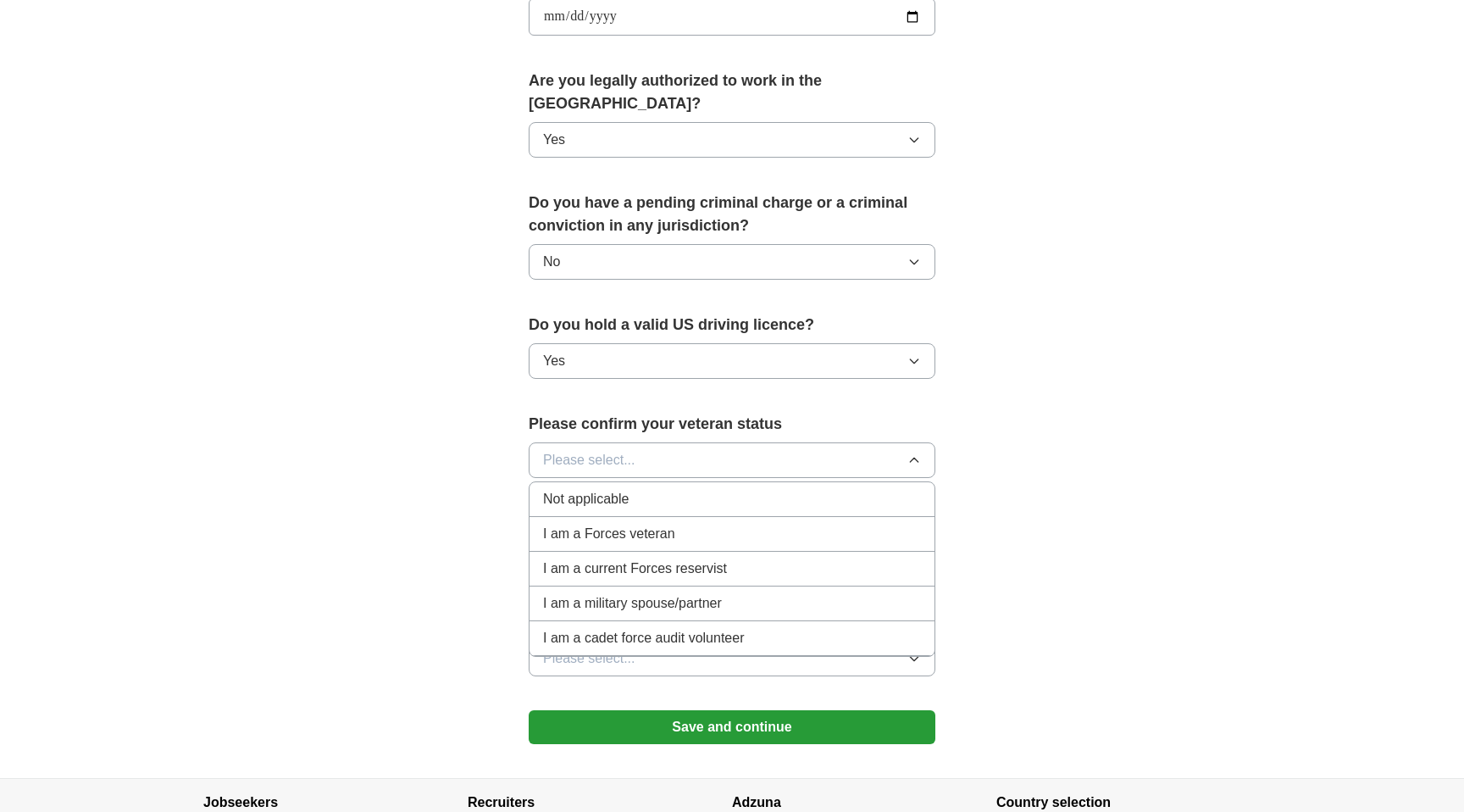
click at [666, 488] on div "Not applicable" at bounding box center [732, 498] width 378 height 20
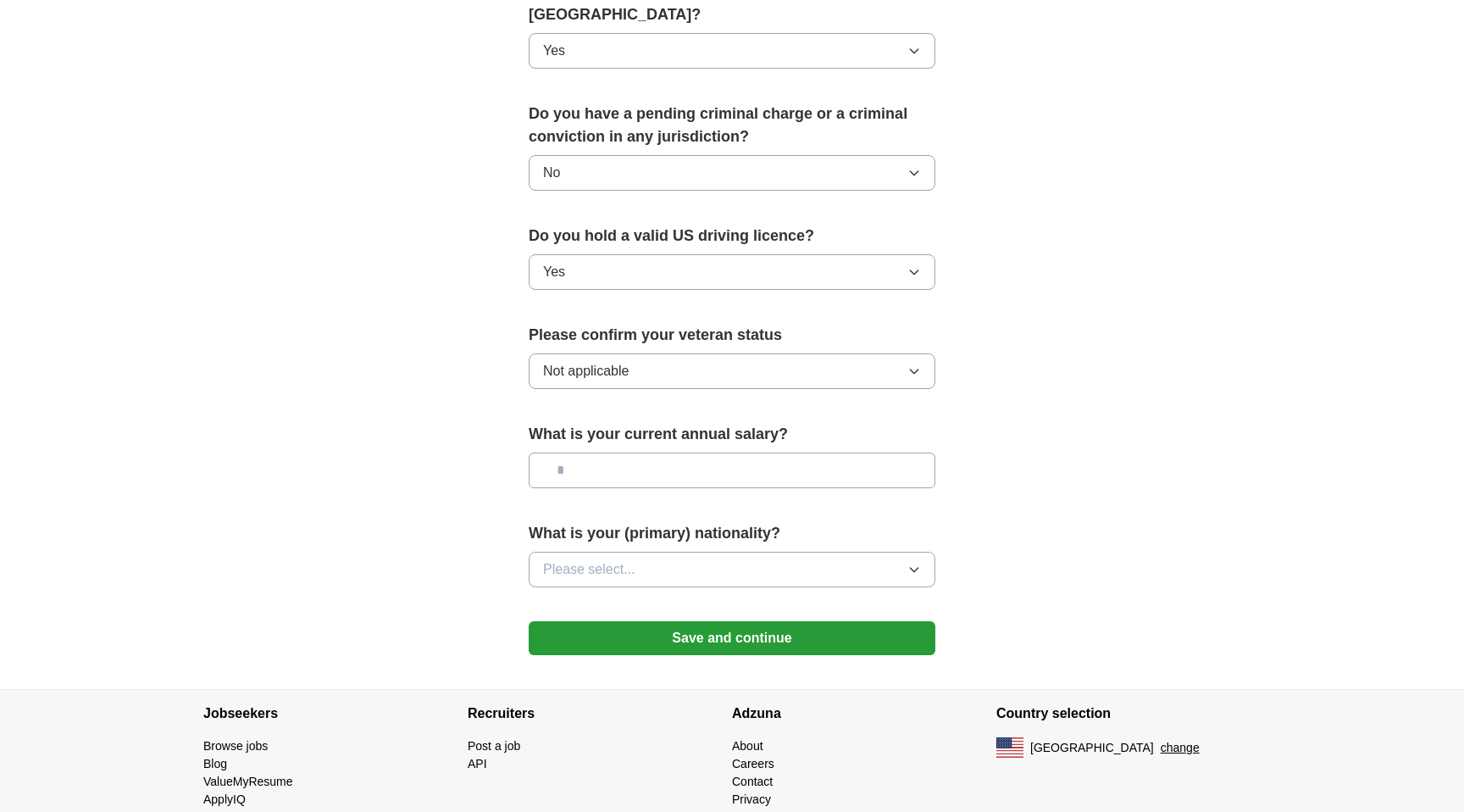
scroll to position [921, 0]
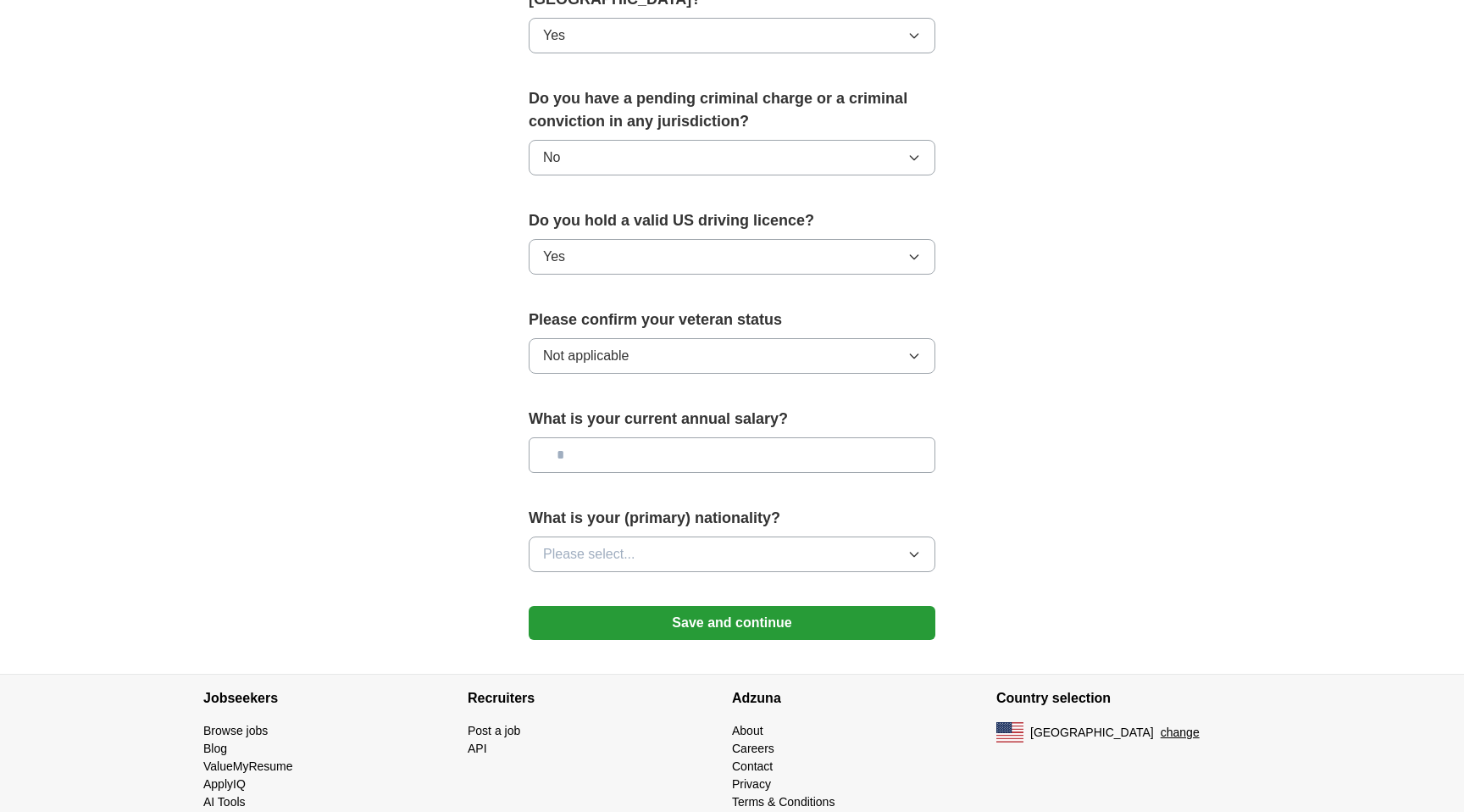
click at [659, 536] on button "Please select..." at bounding box center [732, 553] width 407 height 36
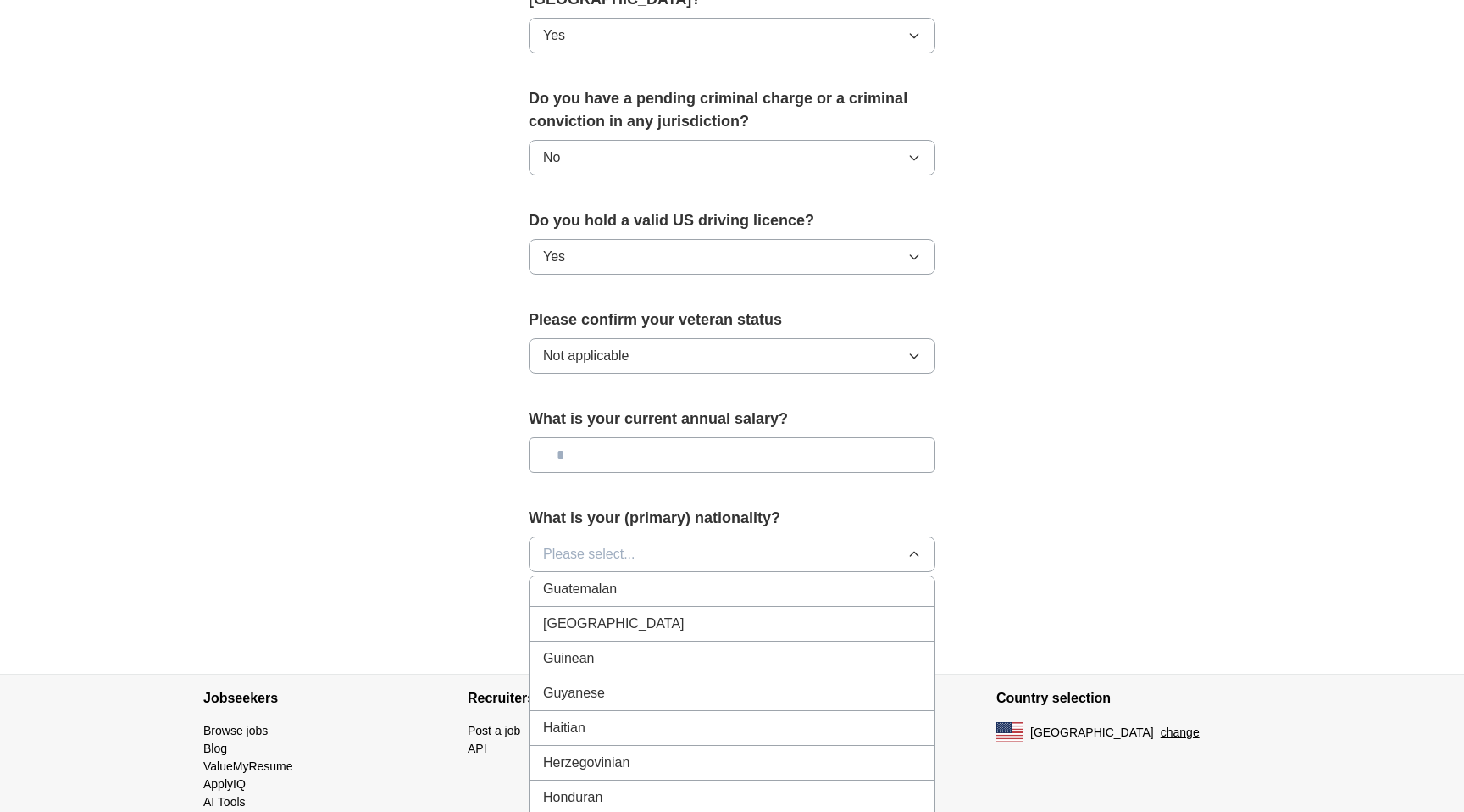
scroll to position [2674, 0]
click at [634, 688] on div "Indian" at bounding box center [732, 697] width 378 height 20
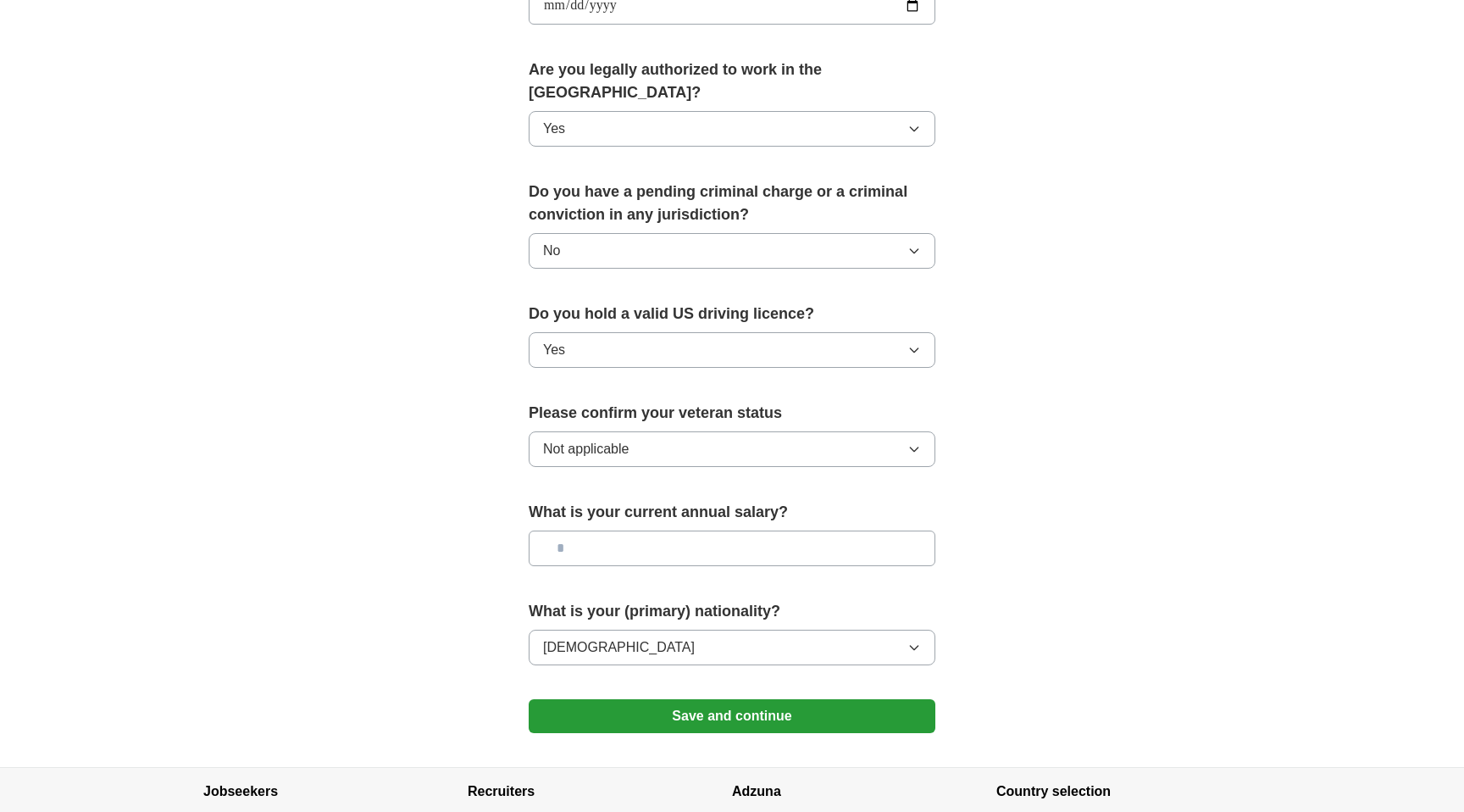
scroll to position [814, 0]
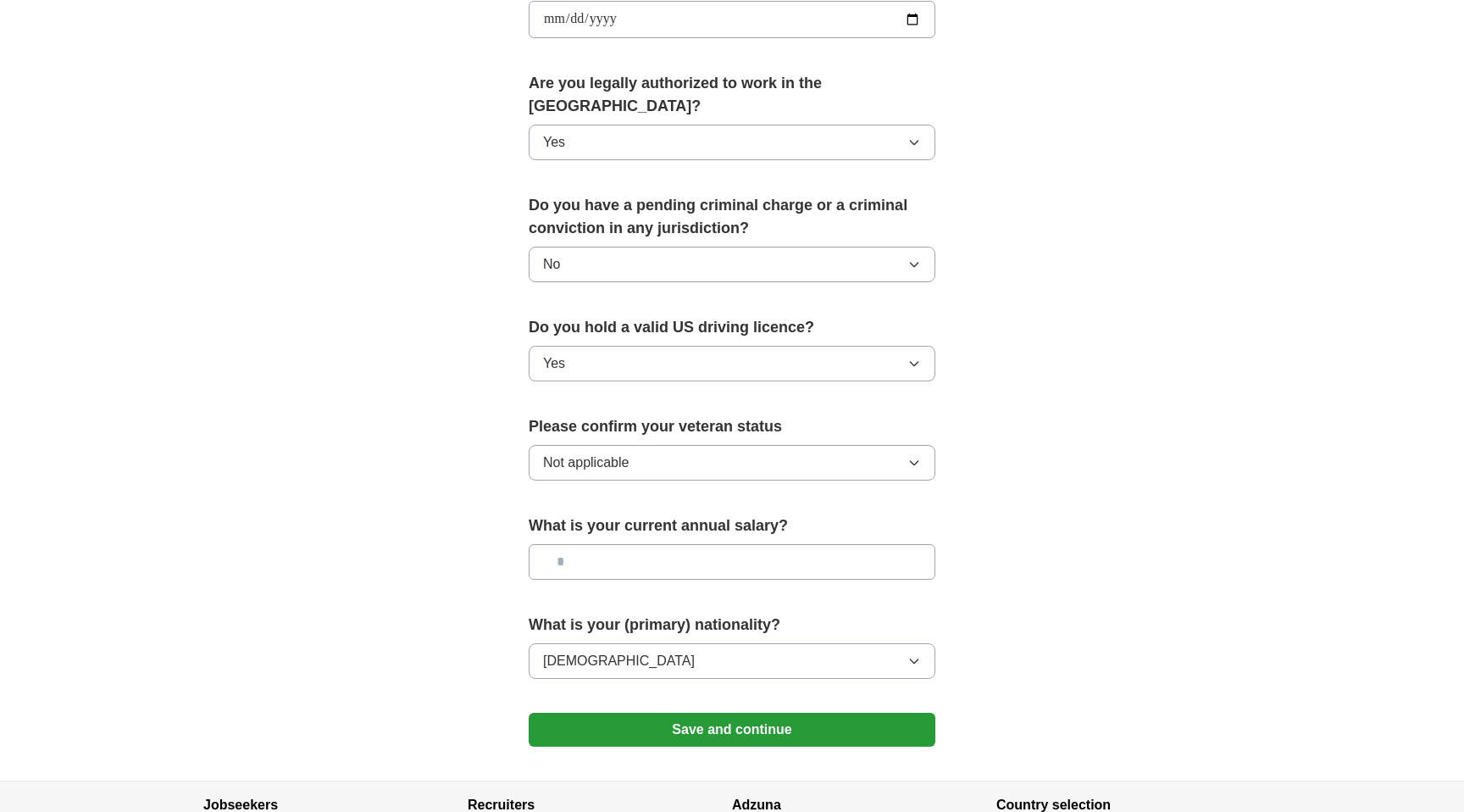
click at [705, 712] on button "Save and continue" at bounding box center [732, 729] width 407 height 34
